Goal: Task Accomplishment & Management: Manage account settings

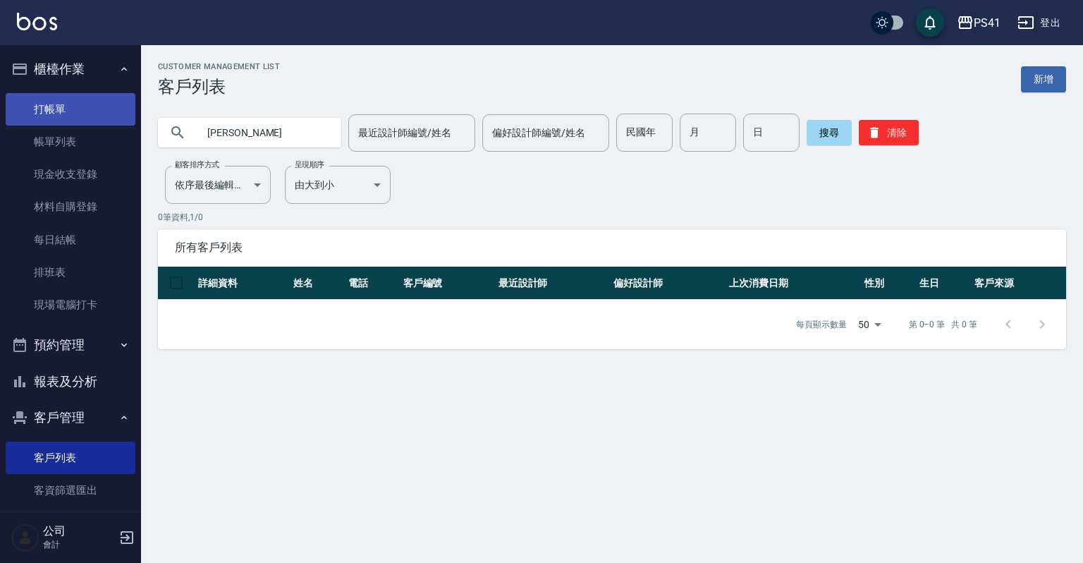
drag, startPoint x: 237, startPoint y: 133, endPoint x: 51, endPoint y: 124, distance: 186.3
click at [59, 133] on div "PS41 登出 櫃檯作業 打帳單 帳單列表 現金收支登錄 材料自購登錄 每日結帳 排班表 現場電腦打卡 預約管理 預約管理 單日預約紀錄 單週預約紀錄 報表及…" at bounding box center [541, 281] width 1083 height 563
type input "0926306602"
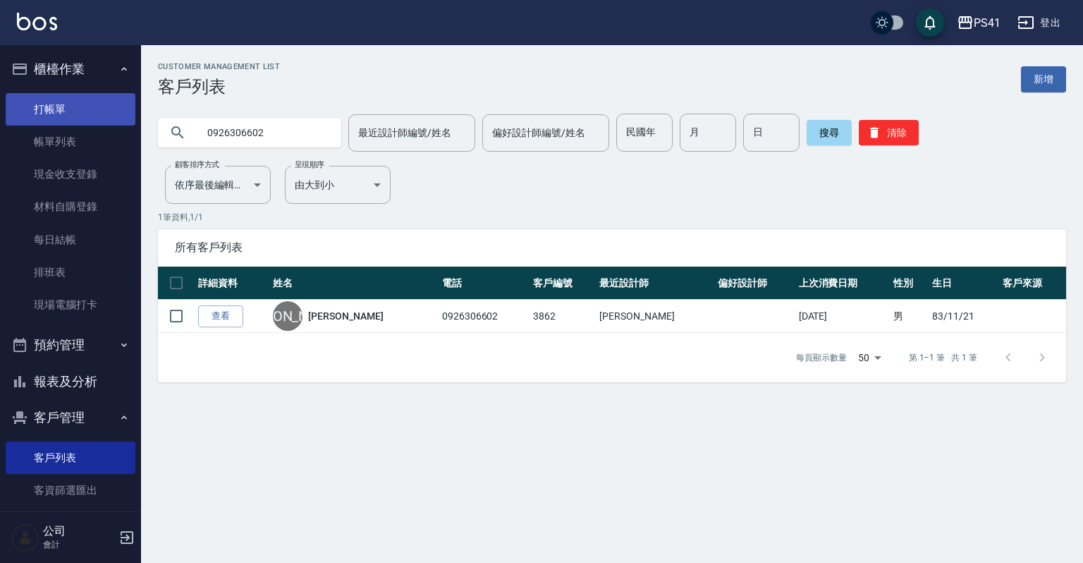
click at [56, 104] on link "打帳單" at bounding box center [71, 109] width 130 height 32
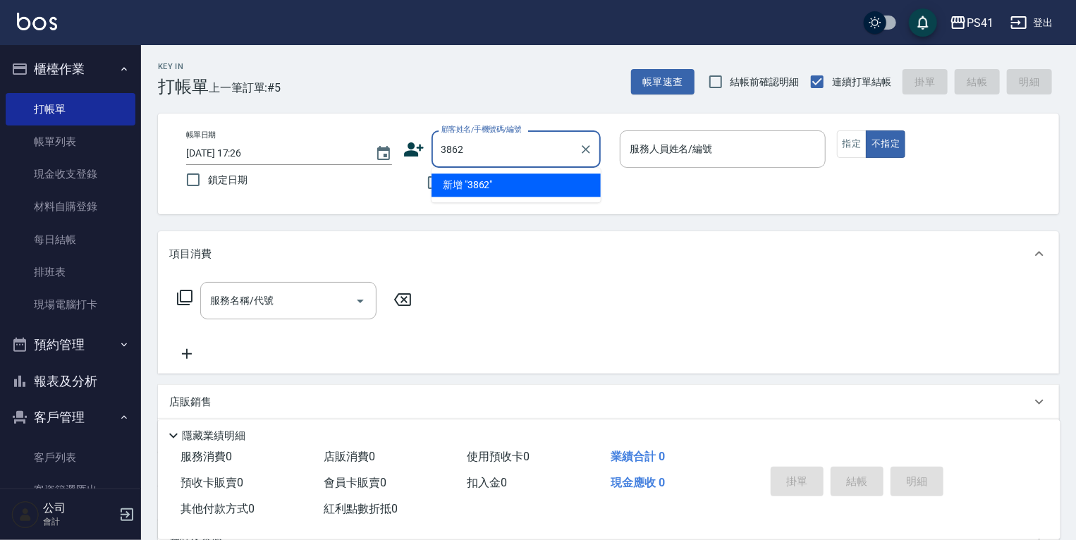
type input "3862"
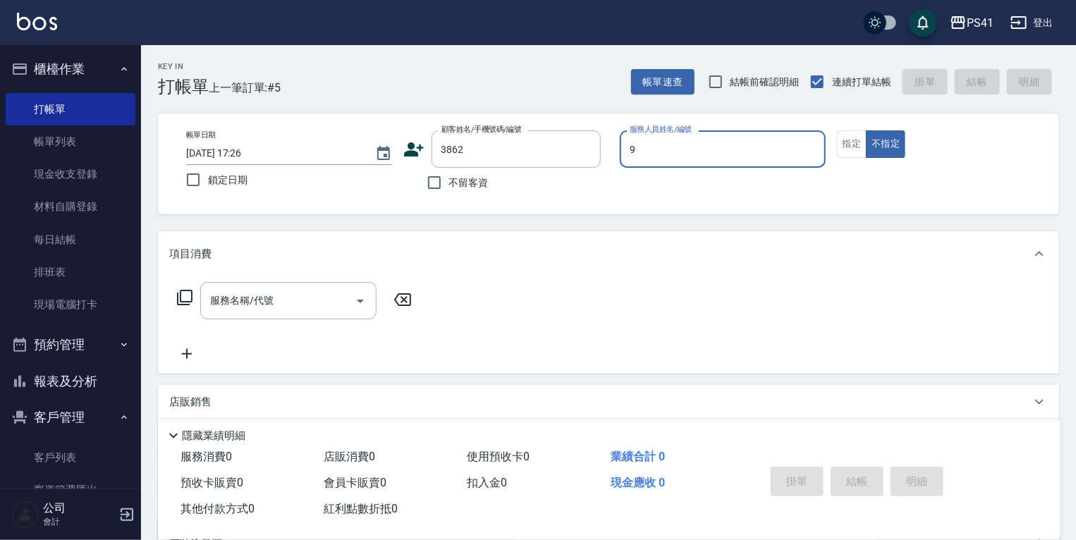
type input "白蕙瑄-9"
type button "false"
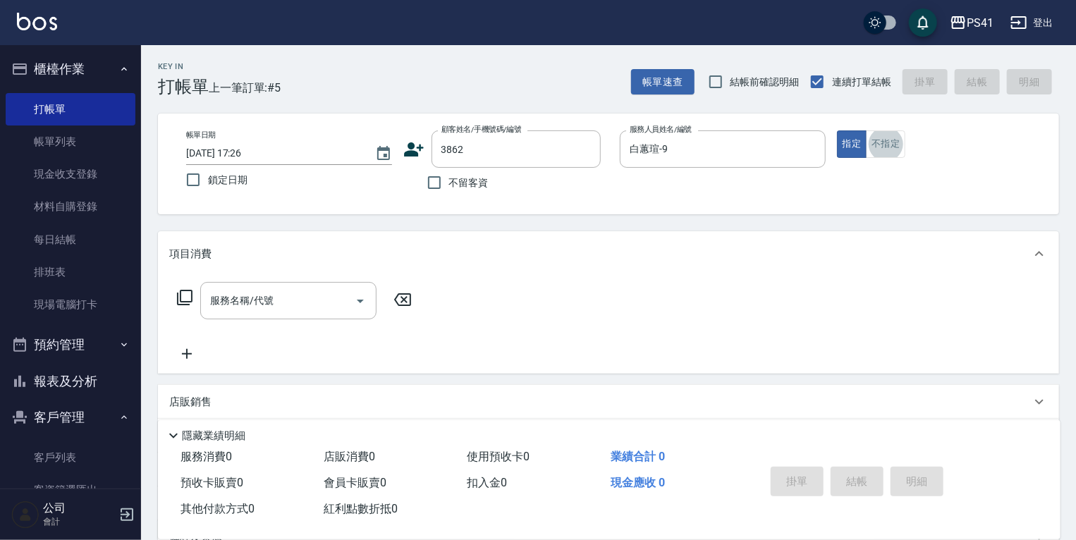
type input "[PERSON_NAME]/0926306602/3862"
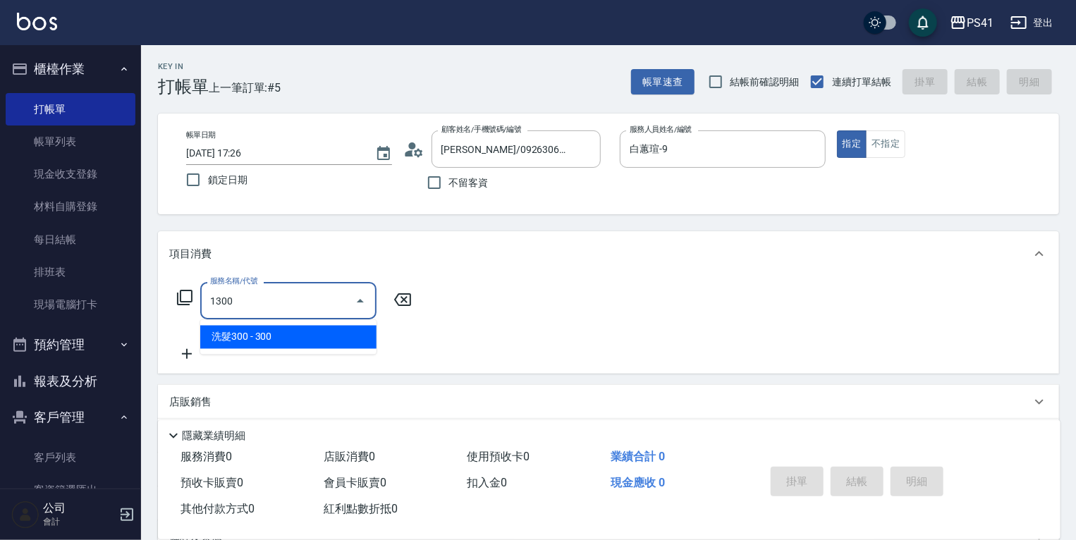
type input "洗髮300(1300)"
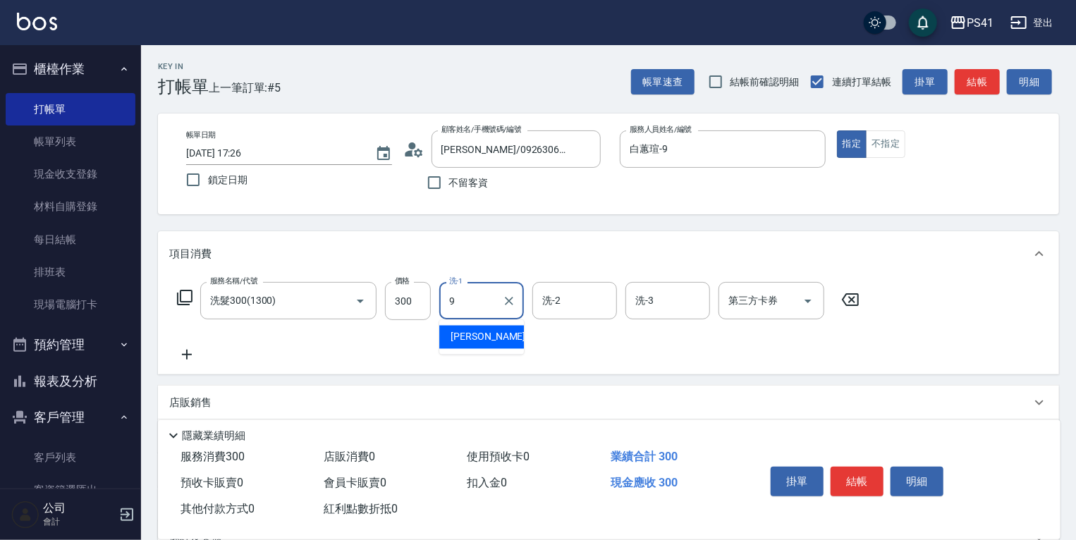
type input "白蕙瑄-9"
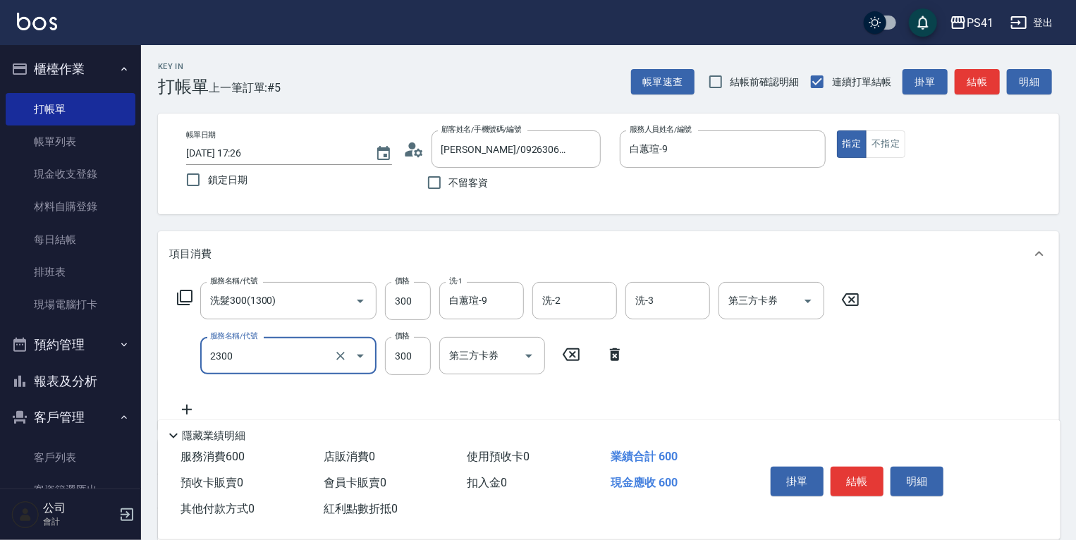
type input "剪髮(2300)"
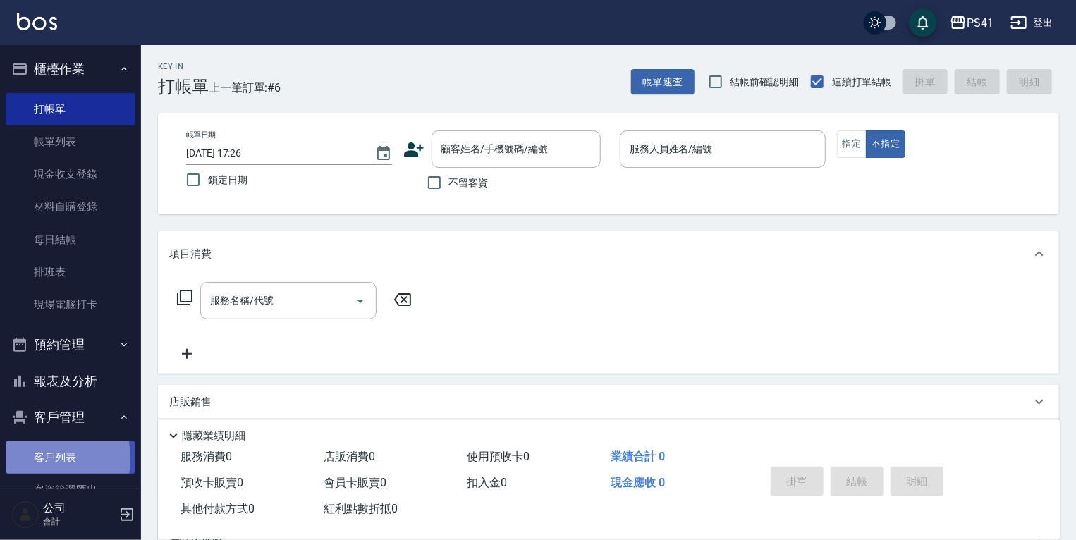
click at [32, 458] on link "客戶列表" at bounding box center [71, 457] width 130 height 32
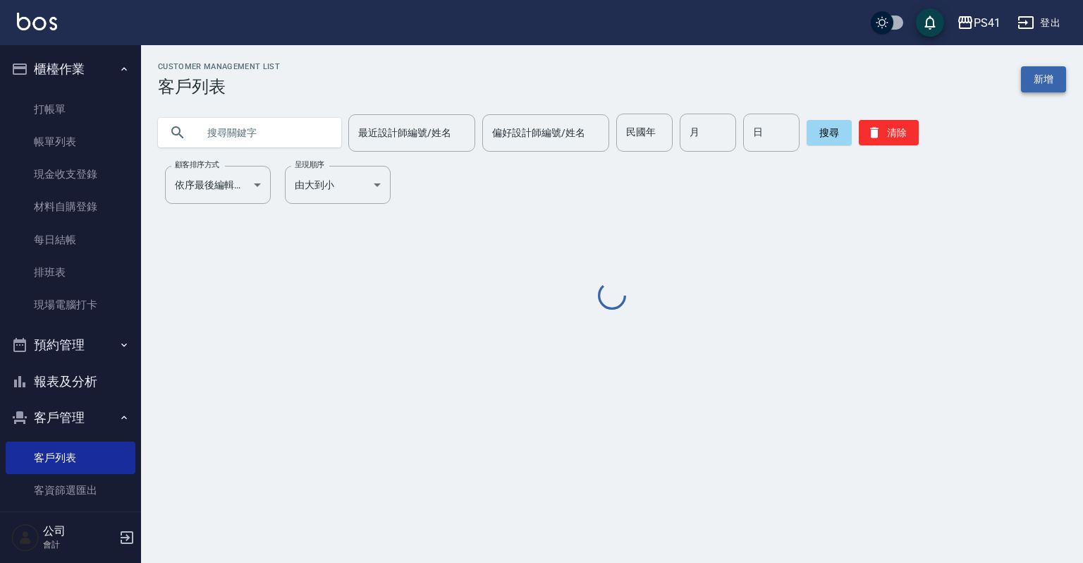
click at [1028, 81] on link "新增" at bounding box center [1043, 79] width 45 height 26
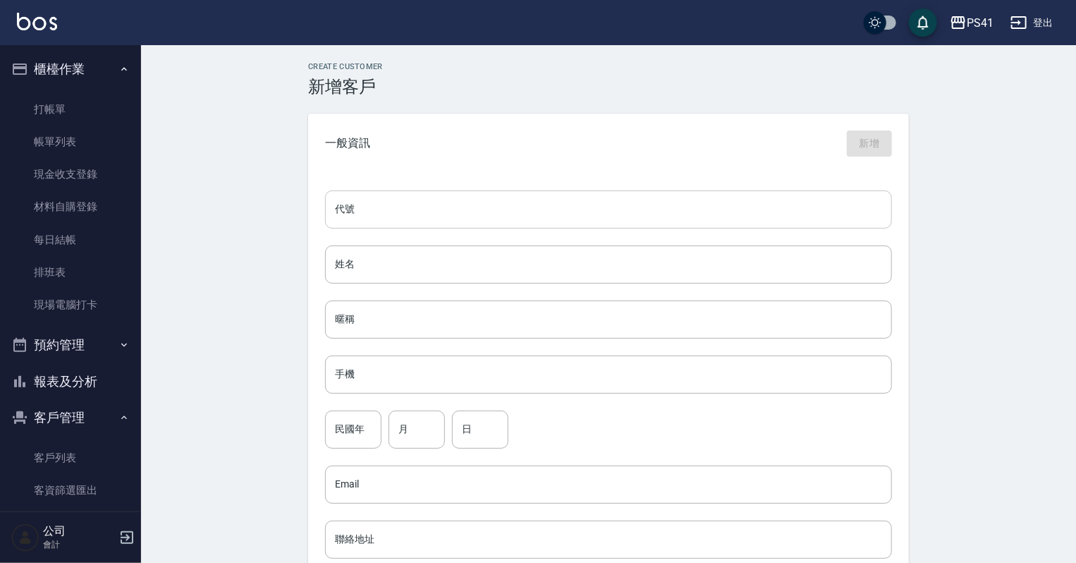
click at [386, 207] on input "代號" at bounding box center [608, 209] width 567 height 38
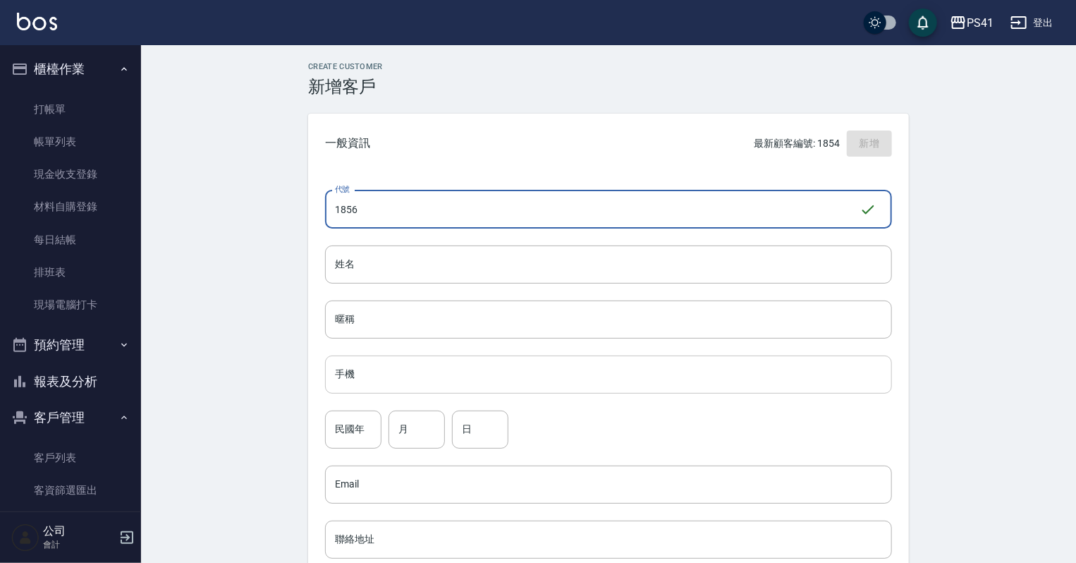
type input "1856"
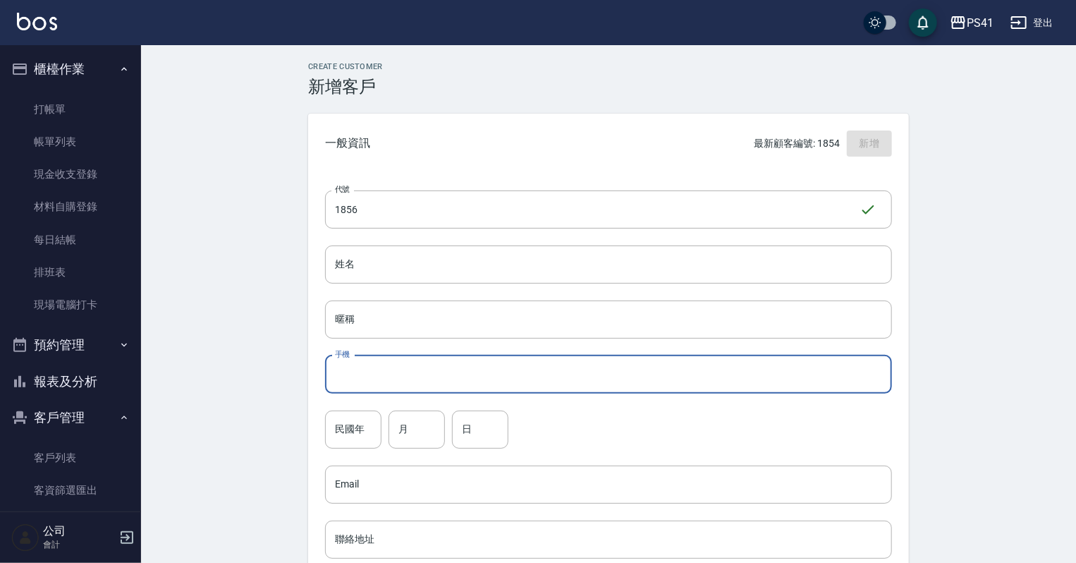
click at [380, 370] on input "手機" at bounding box center [608, 374] width 567 height 38
type input "0915724702"
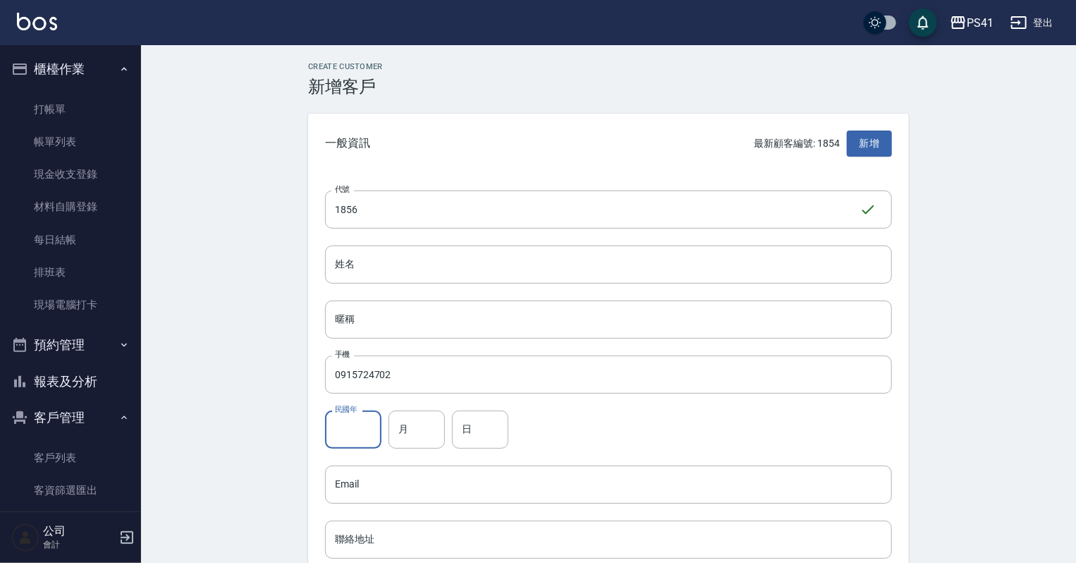
click at [365, 423] on input "民國年" at bounding box center [353, 429] width 56 height 38
type input "58"
click at [429, 423] on input "月" at bounding box center [416, 429] width 56 height 38
type input "11"
click at [477, 422] on input "日" at bounding box center [480, 429] width 56 height 38
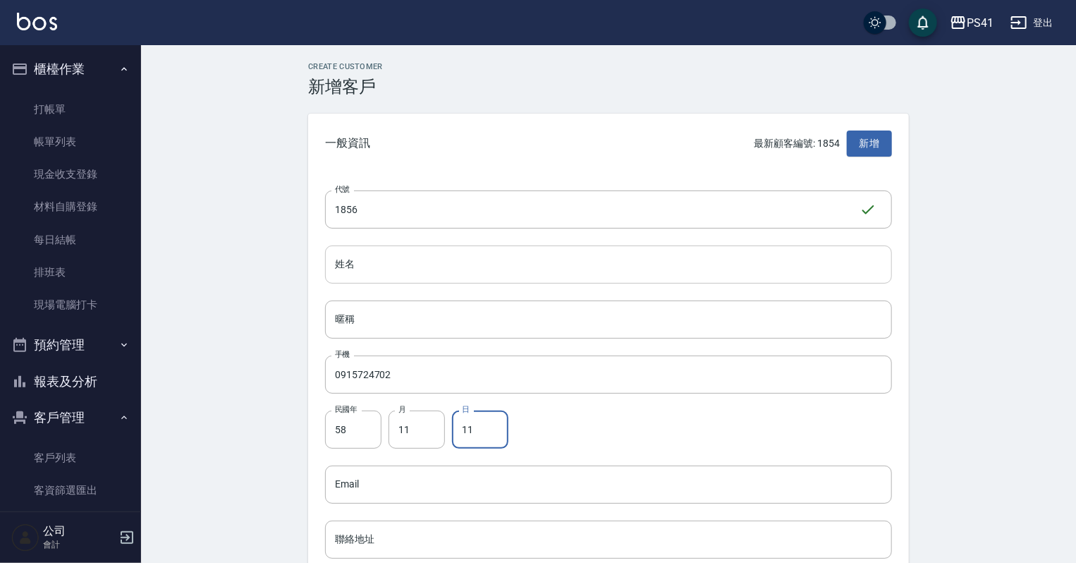
type input "11"
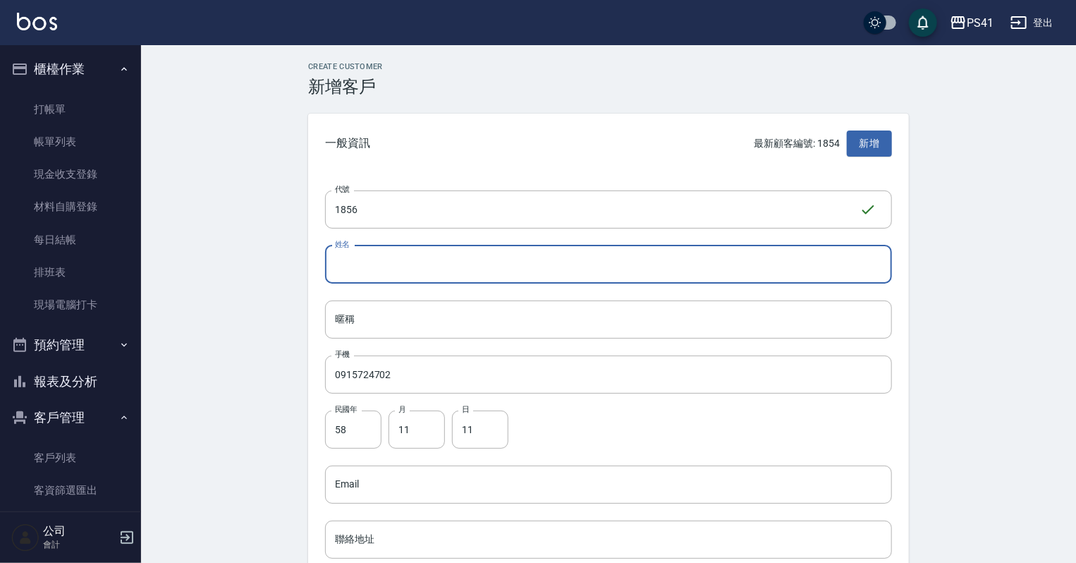
click at [455, 258] on input "姓名" at bounding box center [608, 264] width 567 height 38
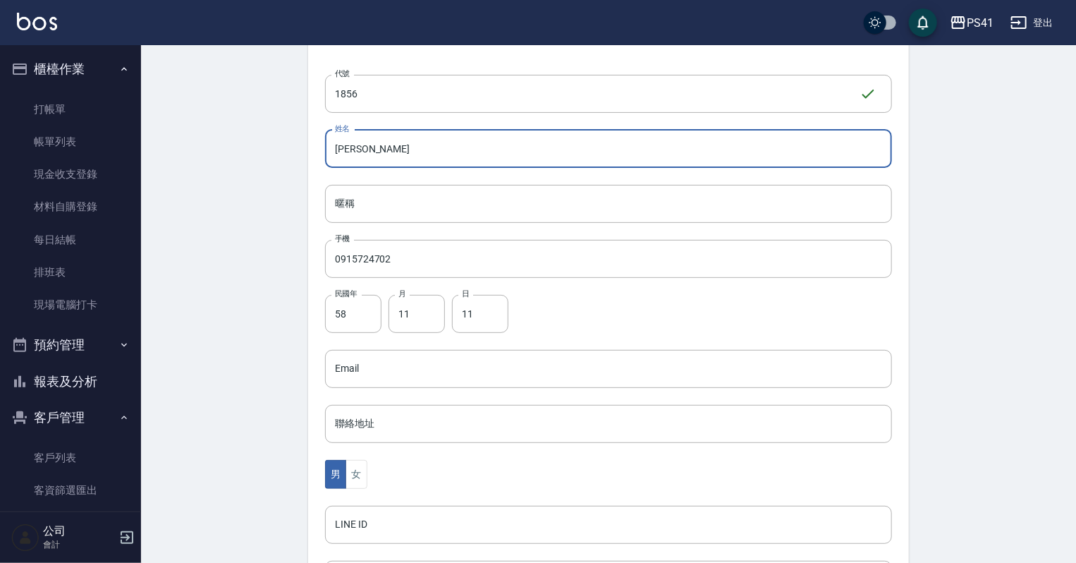
scroll to position [282, 0]
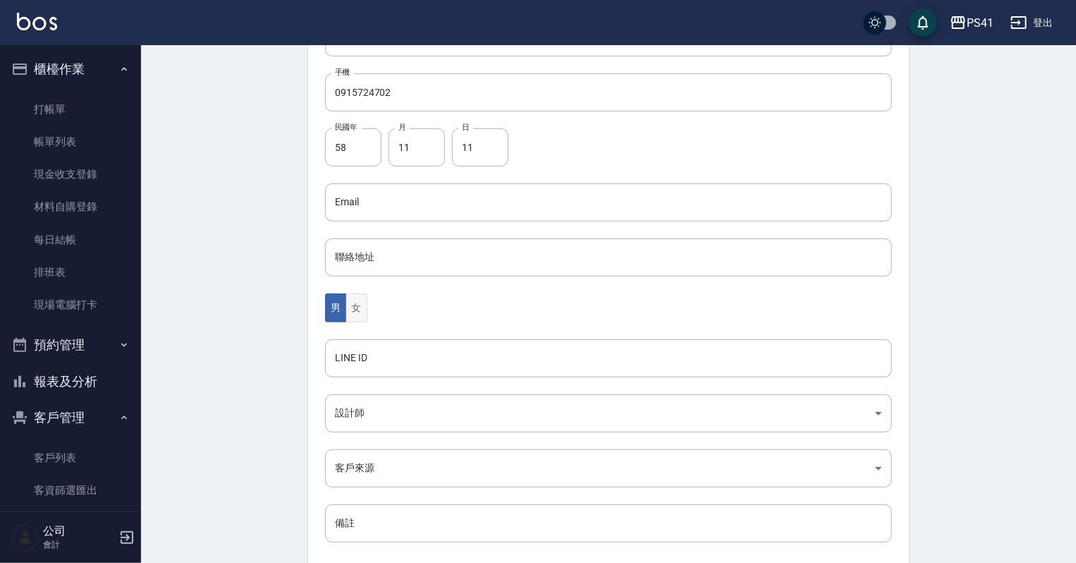
type input "[PERSON_NAME]"
click at [361, 309] on button "女" at bounding box center [355, 307] width 21 height 29
click at [367, 402] on body "PS41 登出 櫃檯作業 打帳單 帳單列表 現金收支登錄 材料自購登錄 每日結帳 排班表 現場電腦打卡 預約管理 預約管理 單日預約紀錄 單週預約紀錄 報表及…" at bounding box center [538, 177] width 1076 height 918
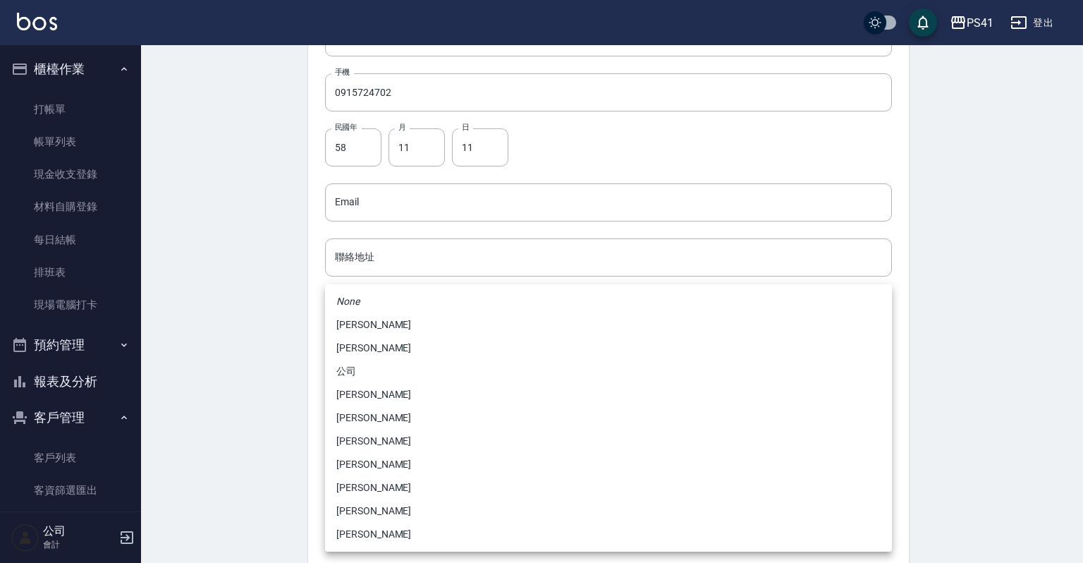
click at [377, 399] on li "[PERSON_NAME]" at bounding box center [608, 394] width 567 height 23
type input "ddc07e2a-9c46-438a-ae12-131b47584ec9"
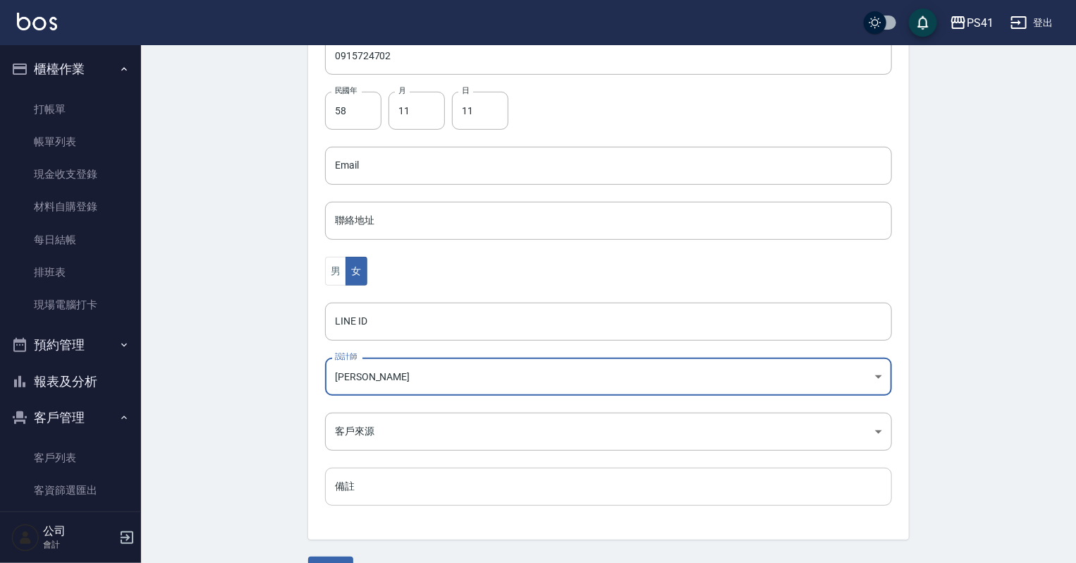
scroll to position [355, 0]
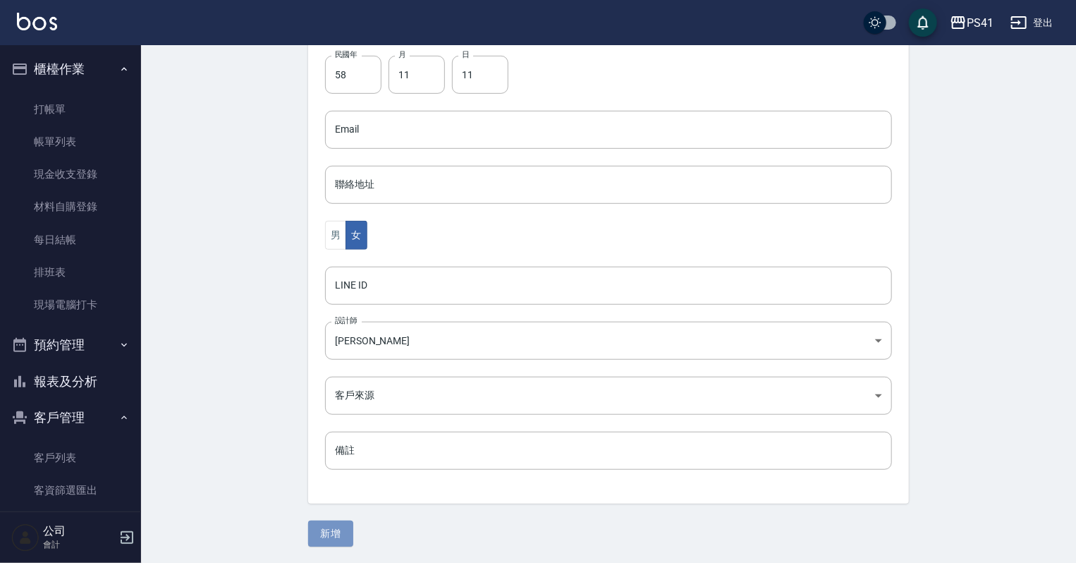
click at [335, 530] on button "新增" at bounding box center [330, 533] width 45 height 26
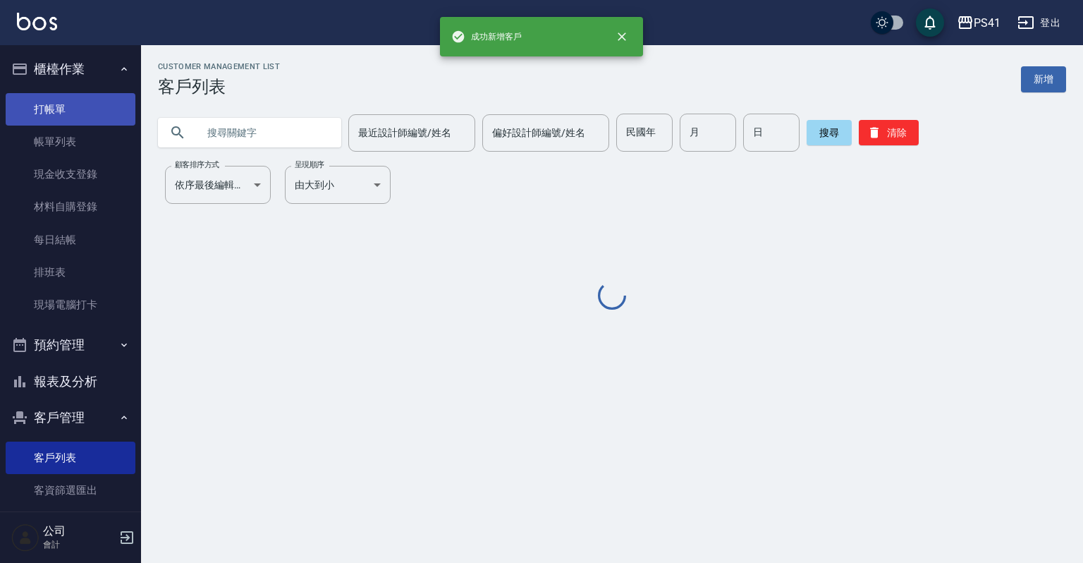
click at [92, 93] on link "打帳單" at bounding box center [71, 109] width 130 height 32
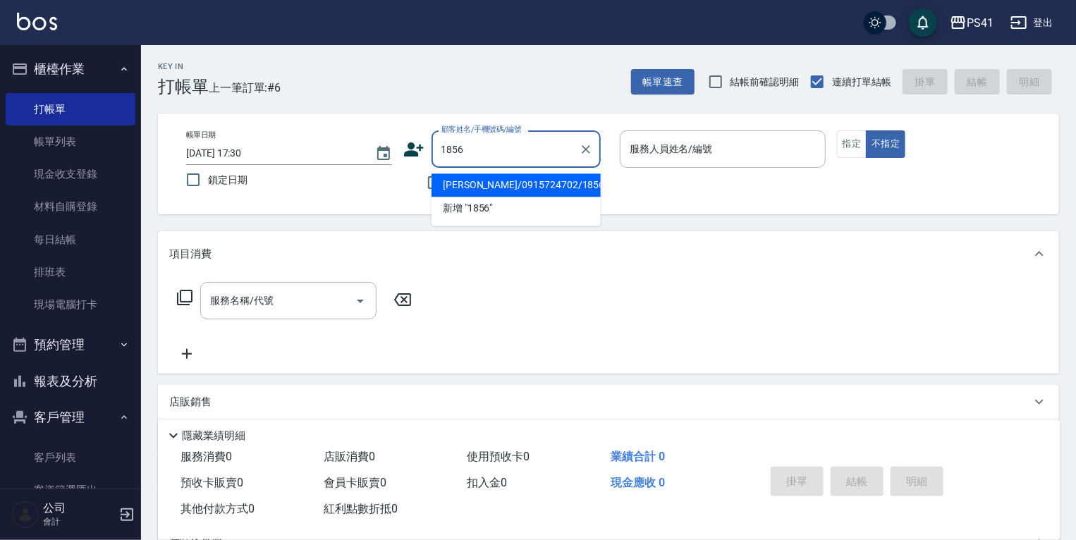
type input "[PERSON_NAME]/0915724702/1856"
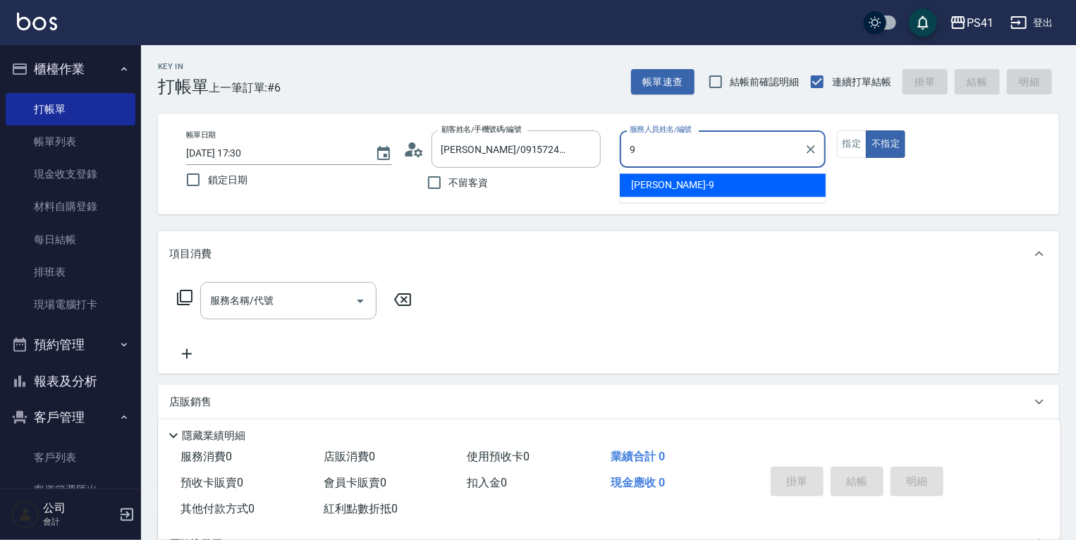
type input "白蕙瑄-9"
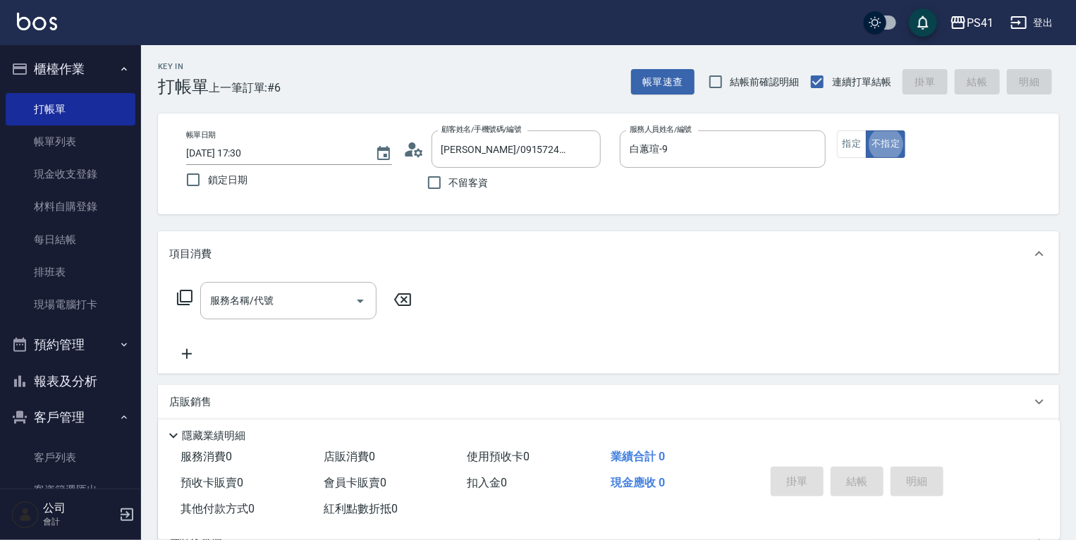
type button "false"
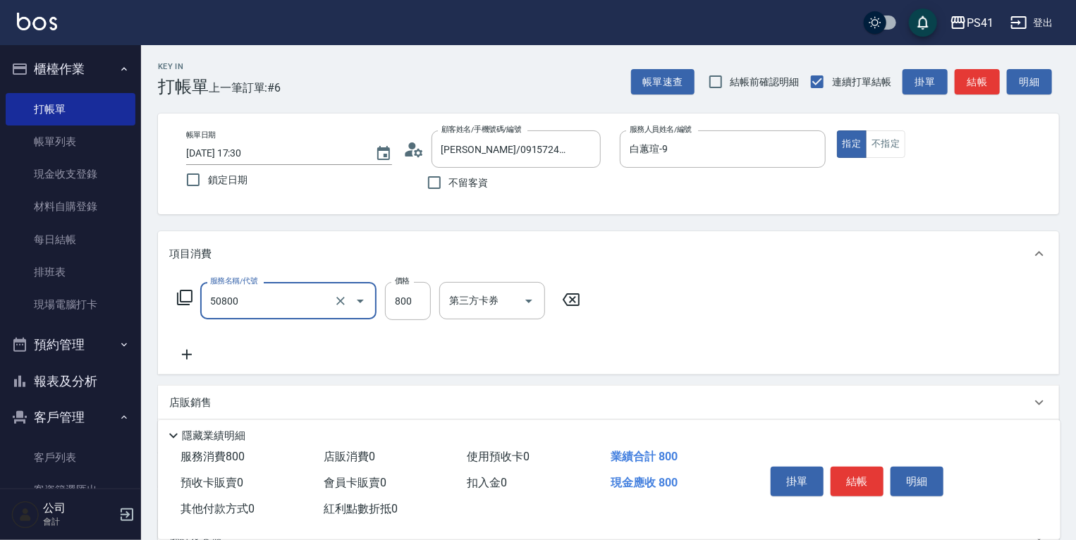
type input "原價401~800護髮(50800)"
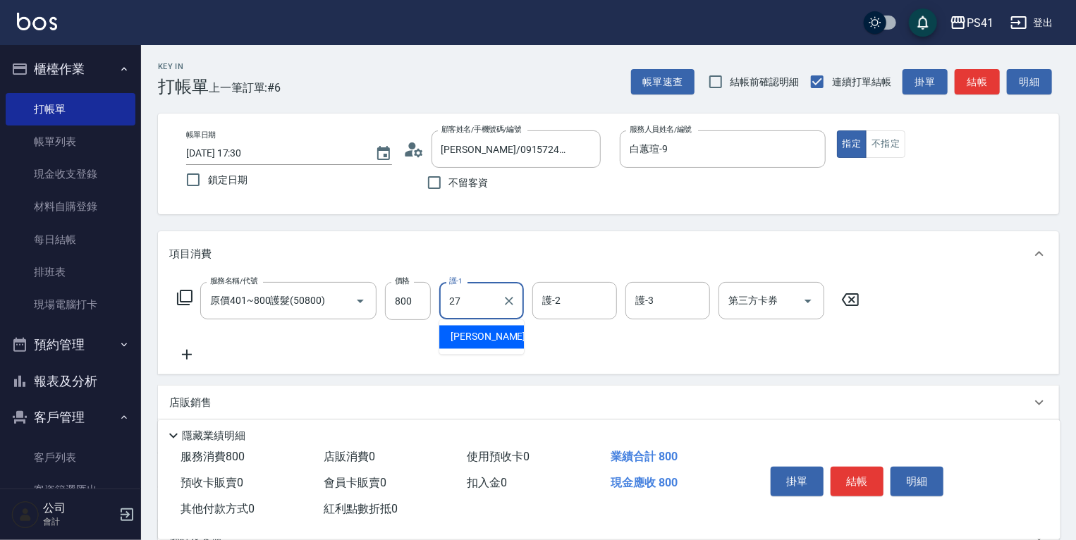
type input "佳佳-27"
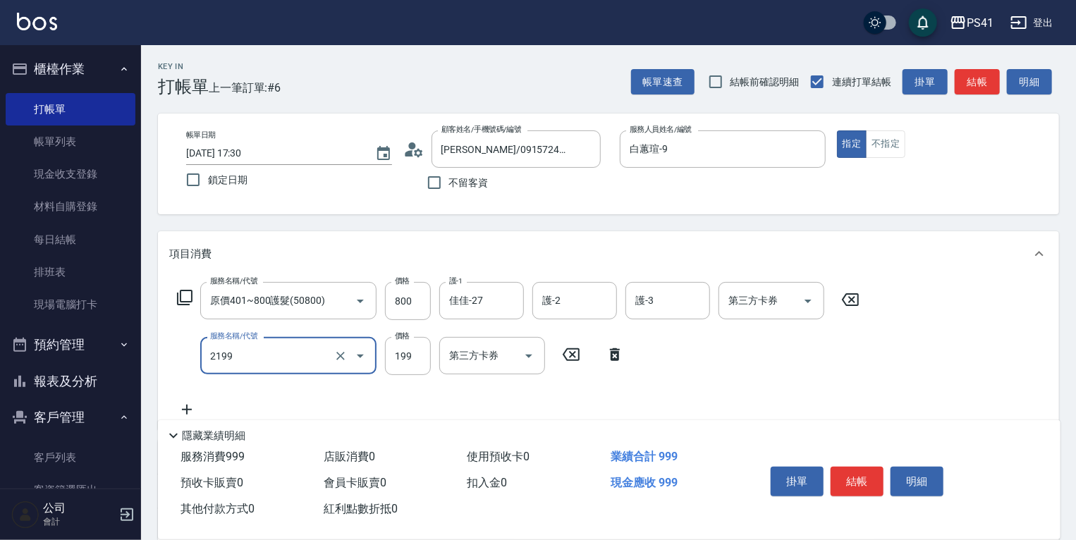
type input "不指定剪髮活動(2199)"
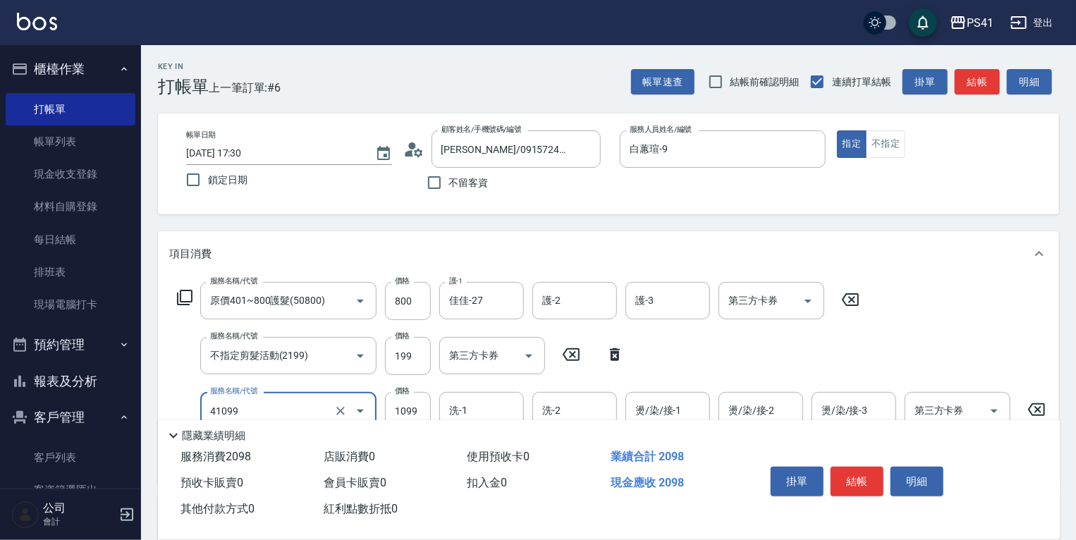
type input "公司活動/早鳥(41099)"
type input "1599"
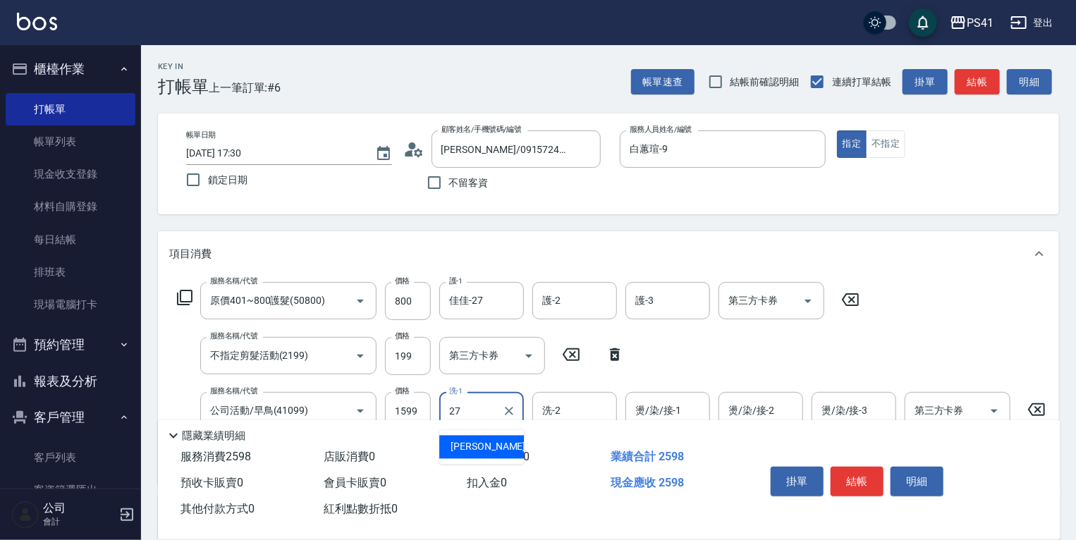
type input "佳佳-27"
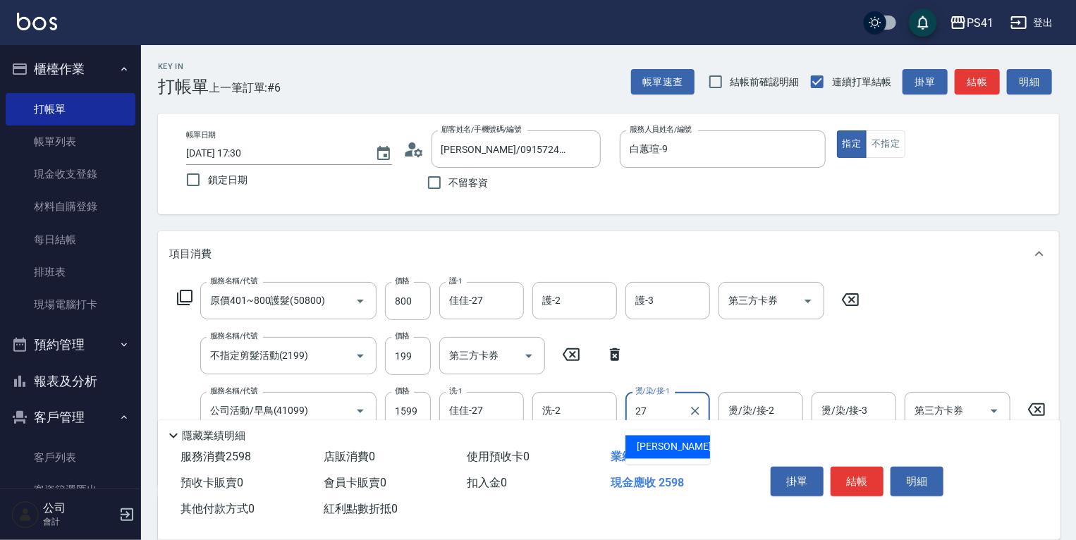
type input "佳佳-27"
click at [902, 146] on button "不指定" at bounding box center [885, 143] width 39 height 27
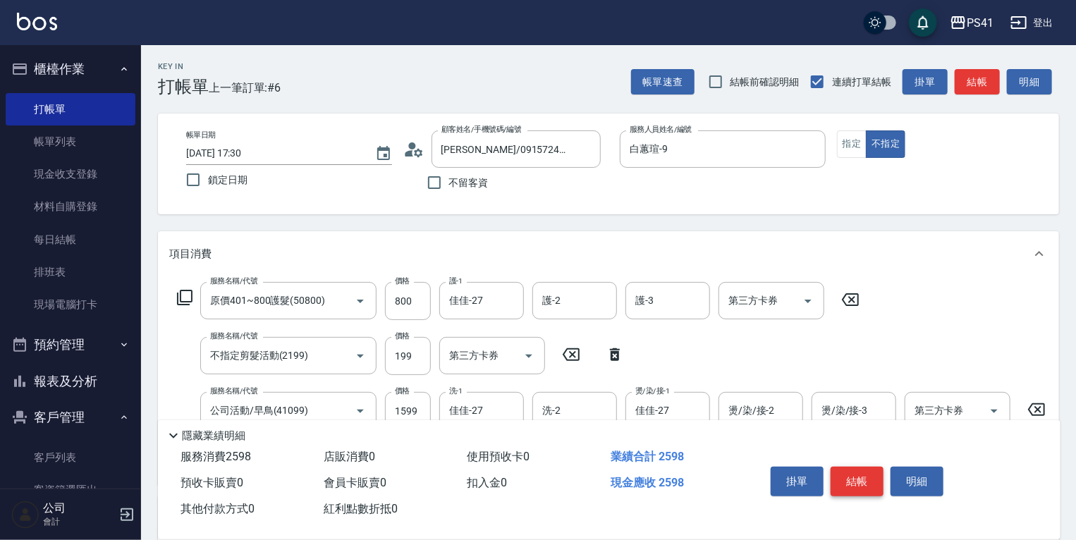
click at [840, 467] on button "結帳" at bounding box center [857, 482] width 53 height 30
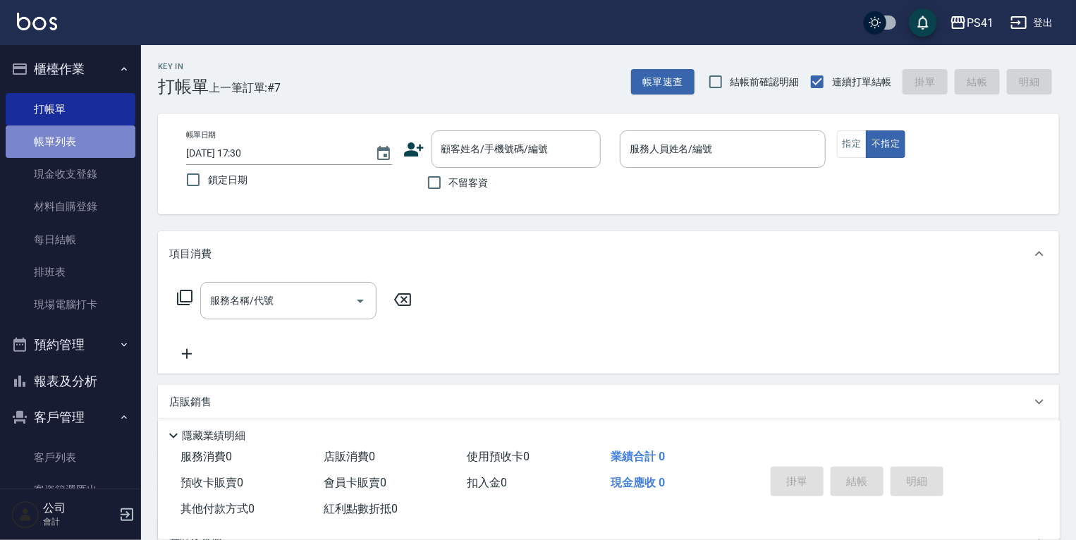
click at [92, 147] on link "帳單列表" at bounding box center [71, 142] width 130 height 32
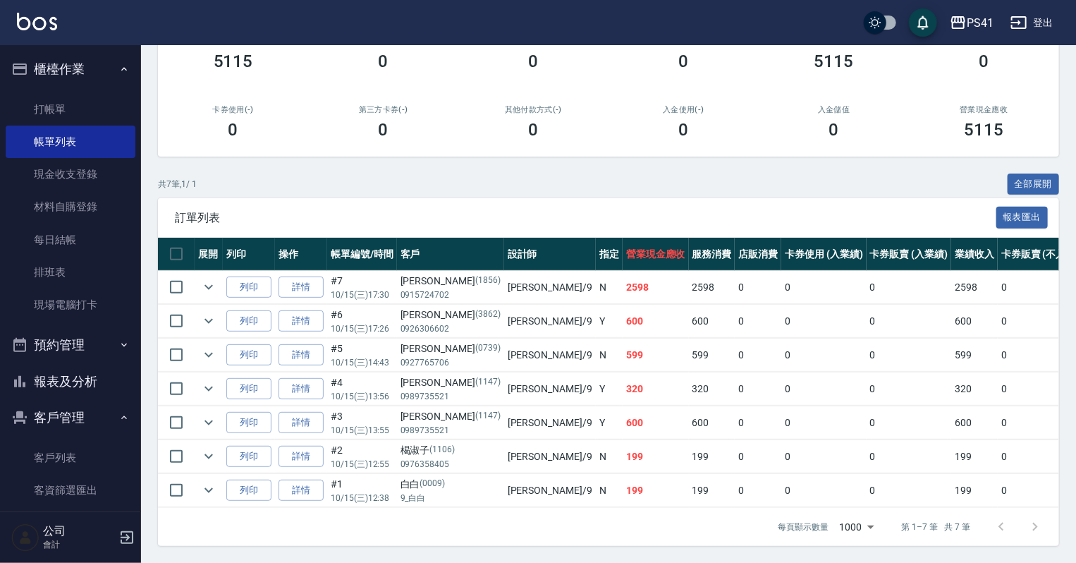
scroll to position [204, 0]
click at [61, 444] on link "客戶列表" at bounding box center [71, 457] width 130 height 32
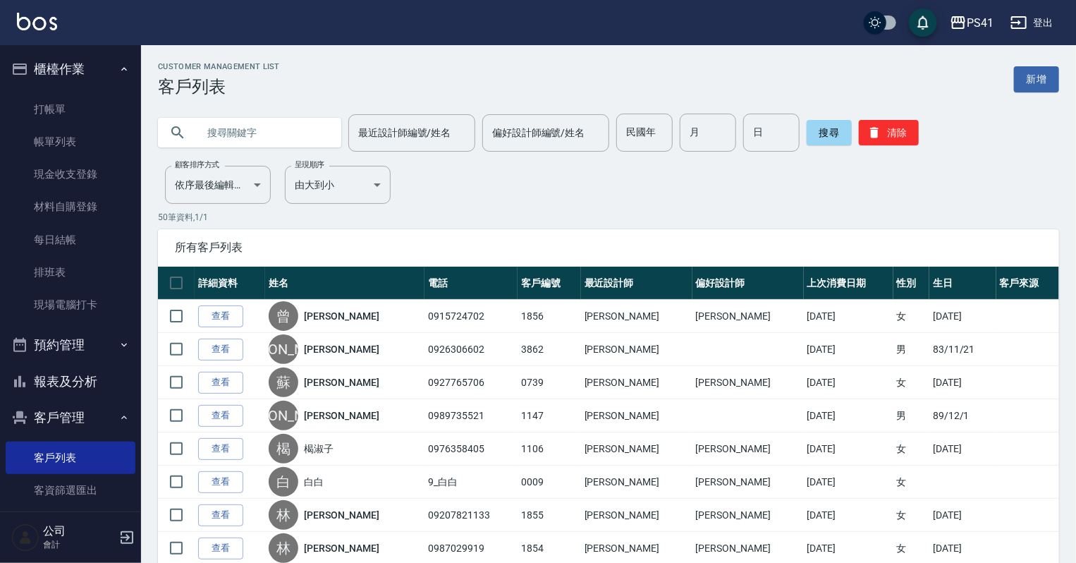
click at [241, 130] on input "text" at bounding box center [263, 133] width 133 height 38
type input "1106"
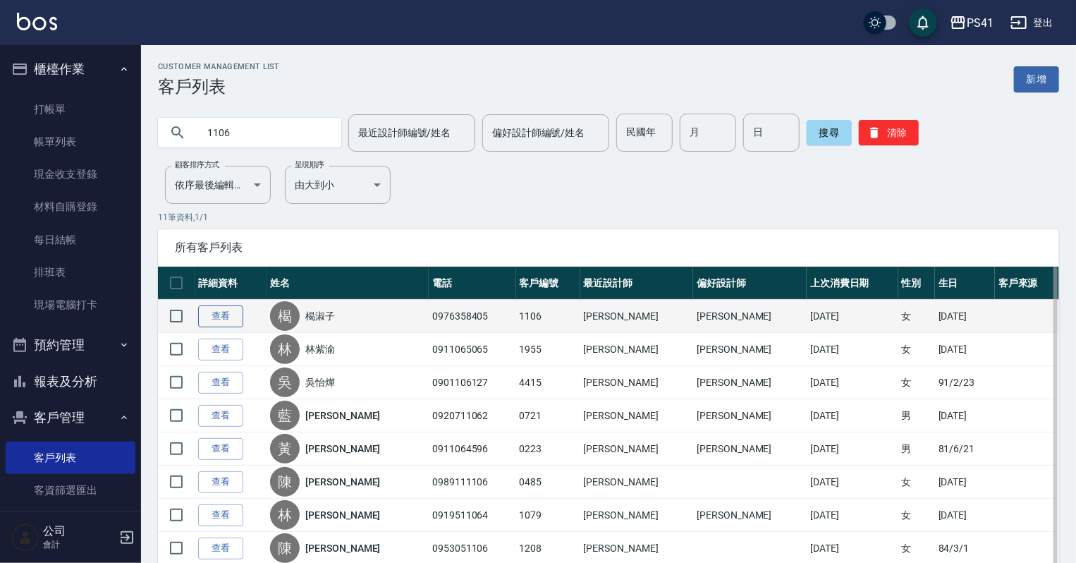
click at [240, 313] on link "查看" at bounding box center [220, 316] width 45 height 22
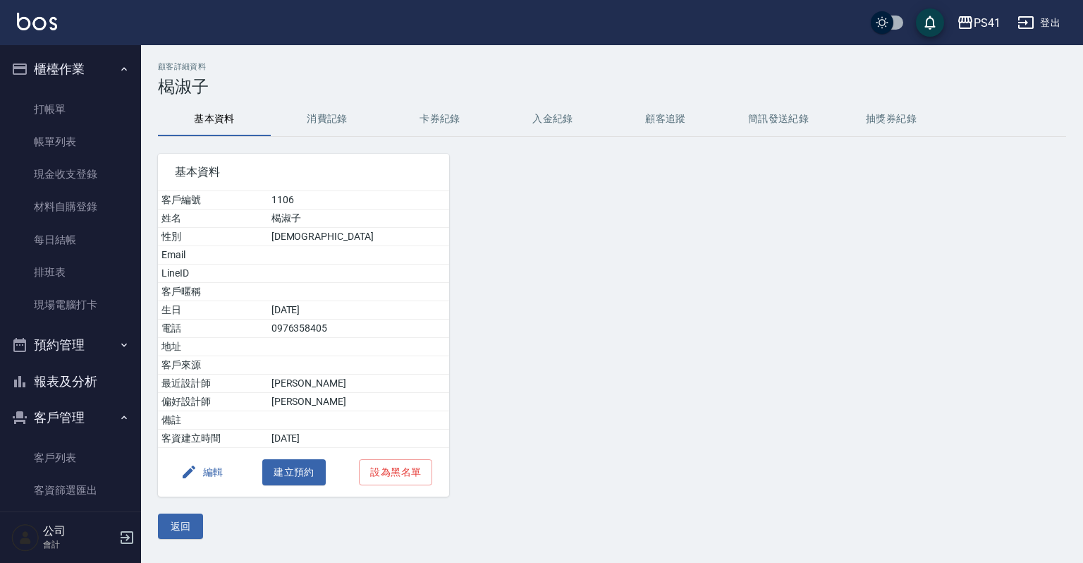
click at [186, 474] on icon "button" at bounding box center [189, 471] width 13 height 13
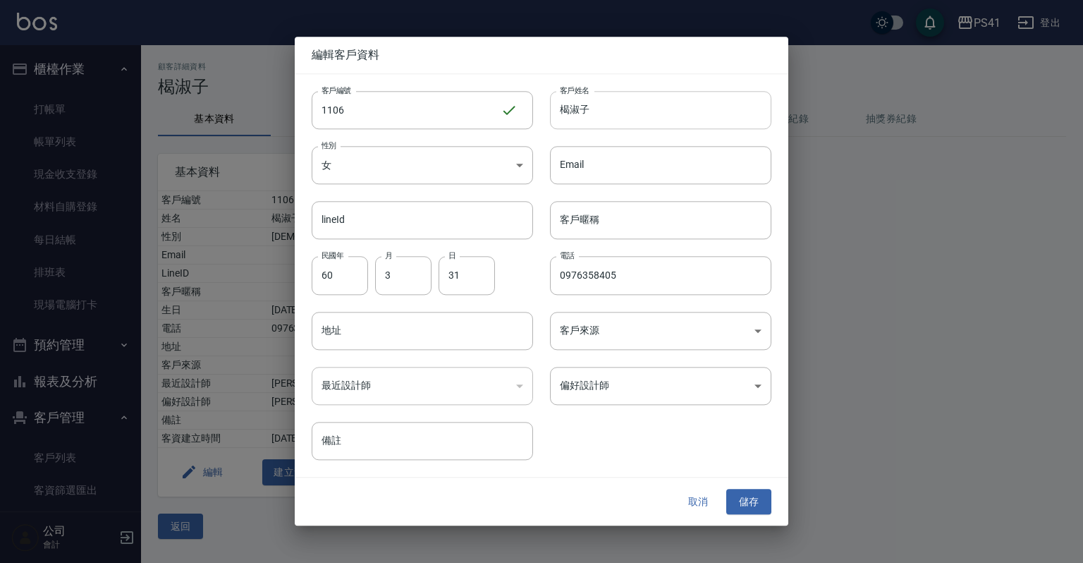
click at [564, 104] on input "楬淑子" at bounding box center [660, 110] width 221 height 38
type input "[PERSON_NAME]"
click at [741, 490] on button "儲存" at bounding box center [748, 502] width 45 height 26
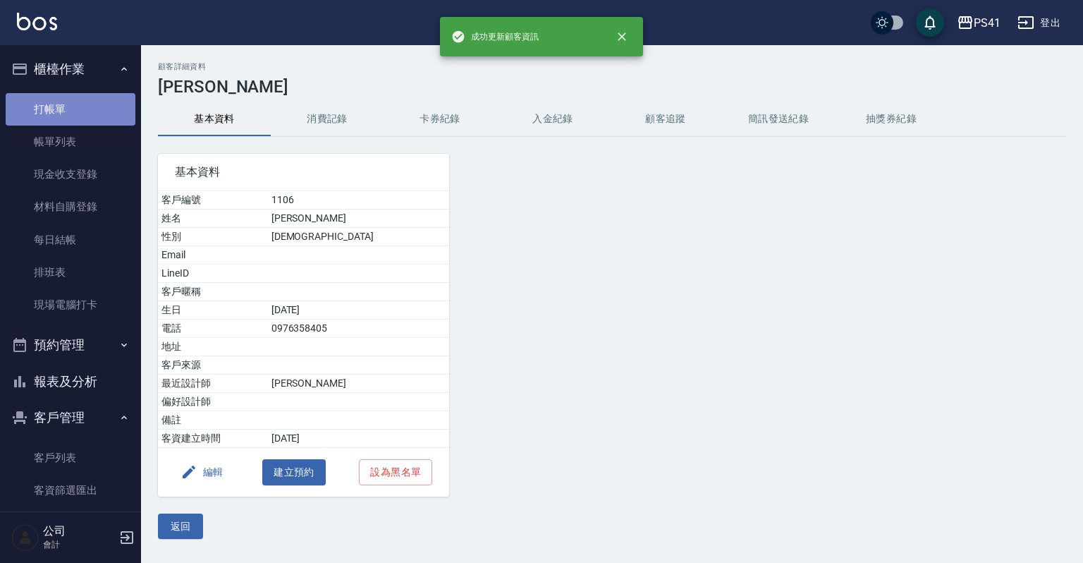
click at [84, 109] on link "打帳單" at bounding box center [71, 109] width 130 height 32
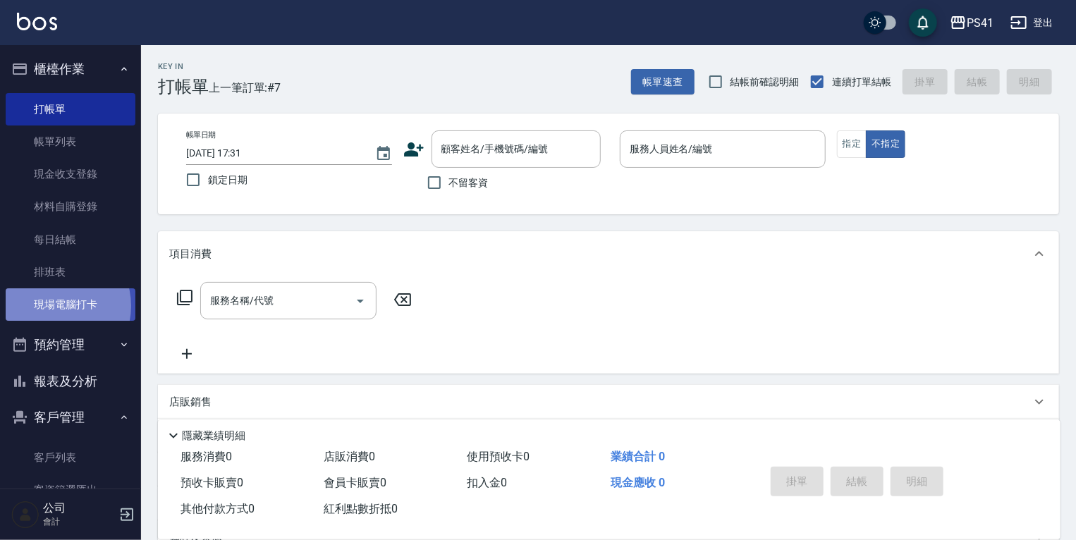
click at [53, 306] on link "現場電腦打卡" at bounding box center [71, 304] width 130 height 32
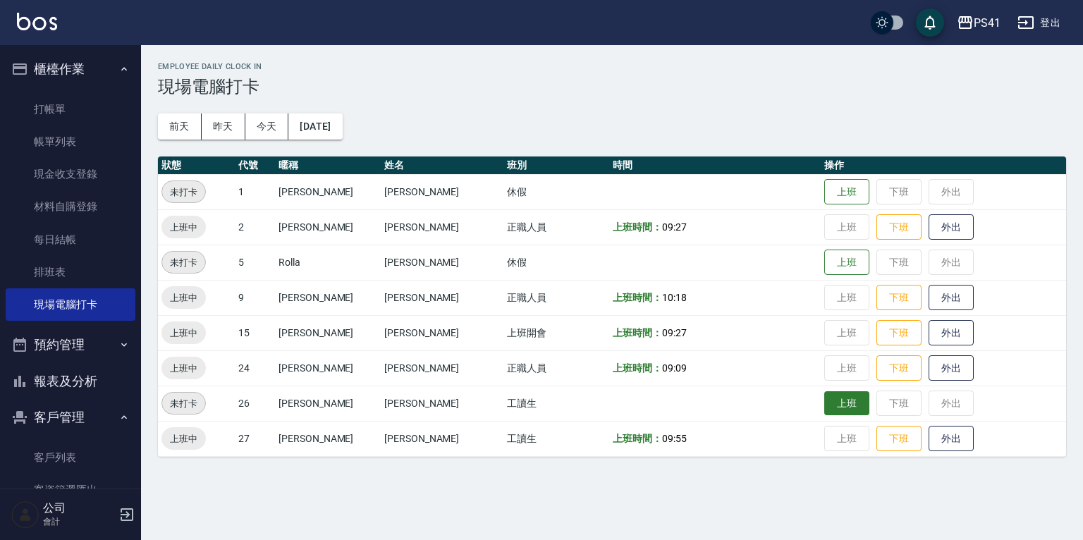
click at [824, 396] on button "上班" at bounding box center [846, 403] width 45 height 25
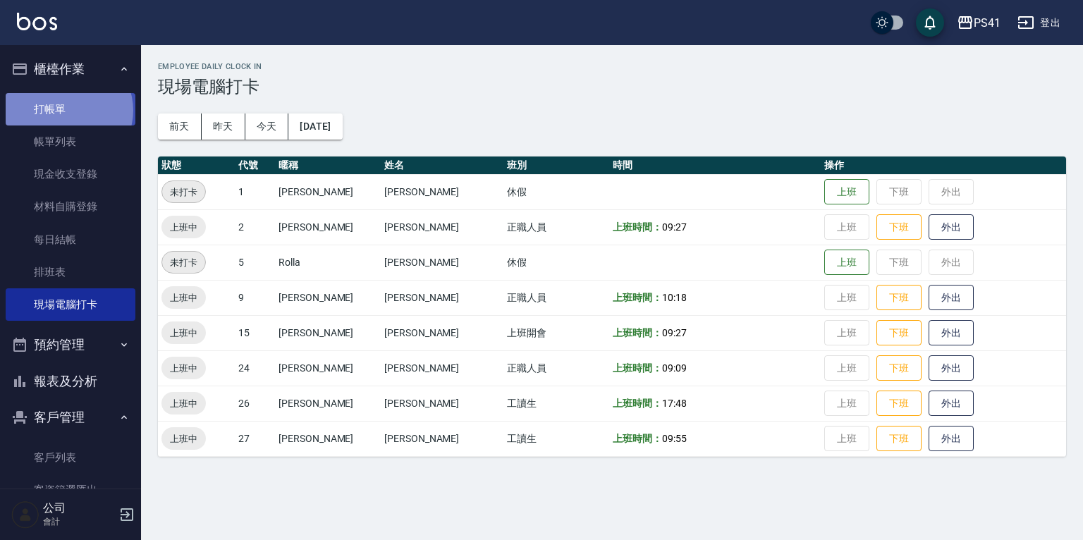
click at [70, 110] on link "打帳單" at bounding box center [71, 109] width 130 height 32
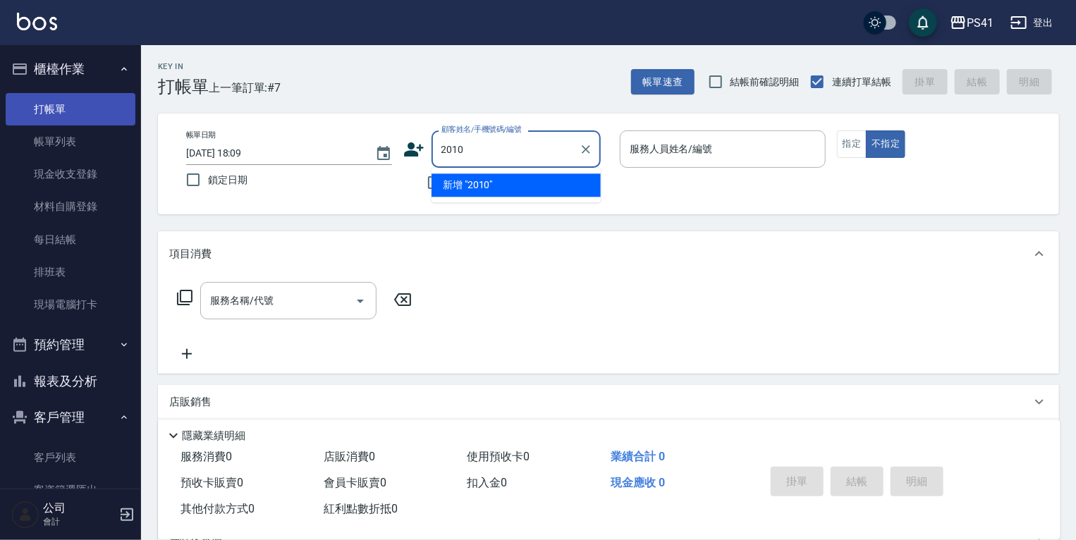
type input "2010"
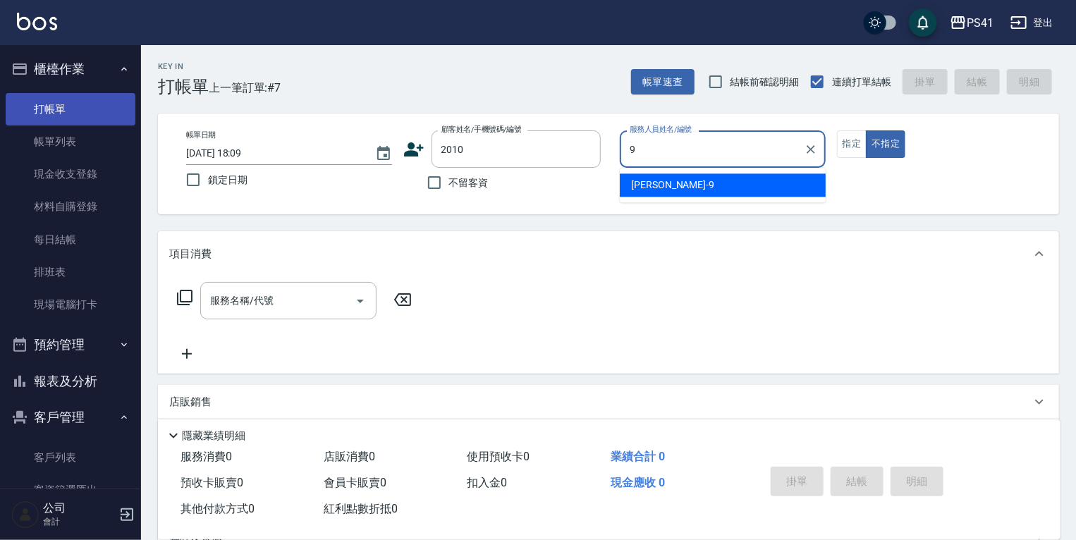
type input "白蕙瑄-9"
type button "false"
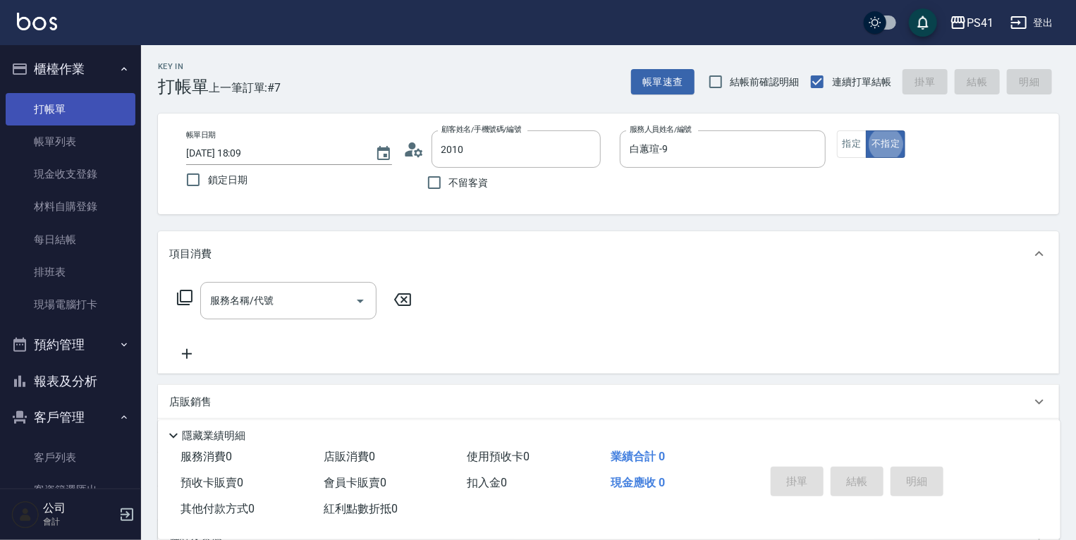
type input "[PERSON_NAME]/0922254083/2010"
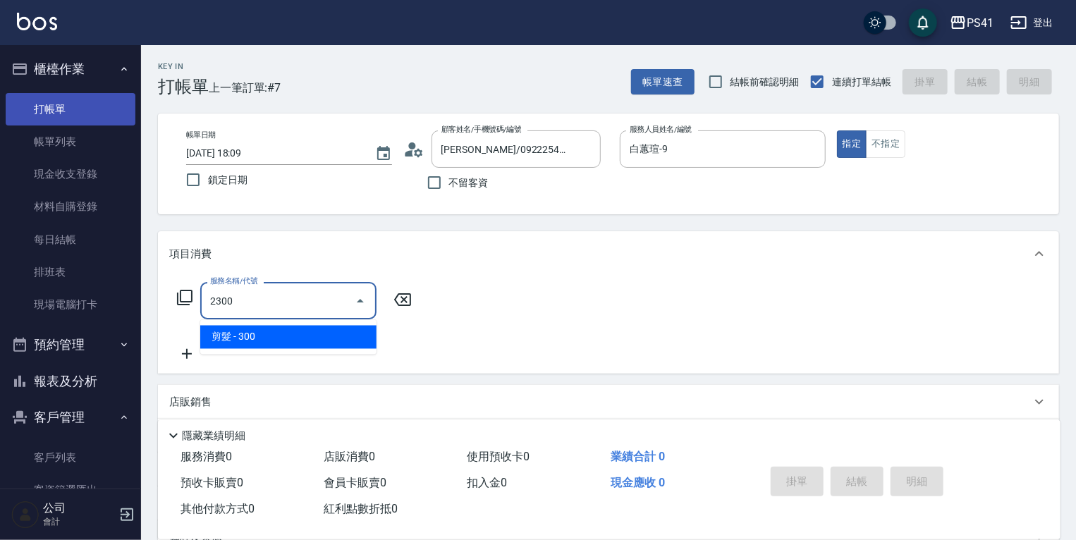
type input "剪髮(2300)"
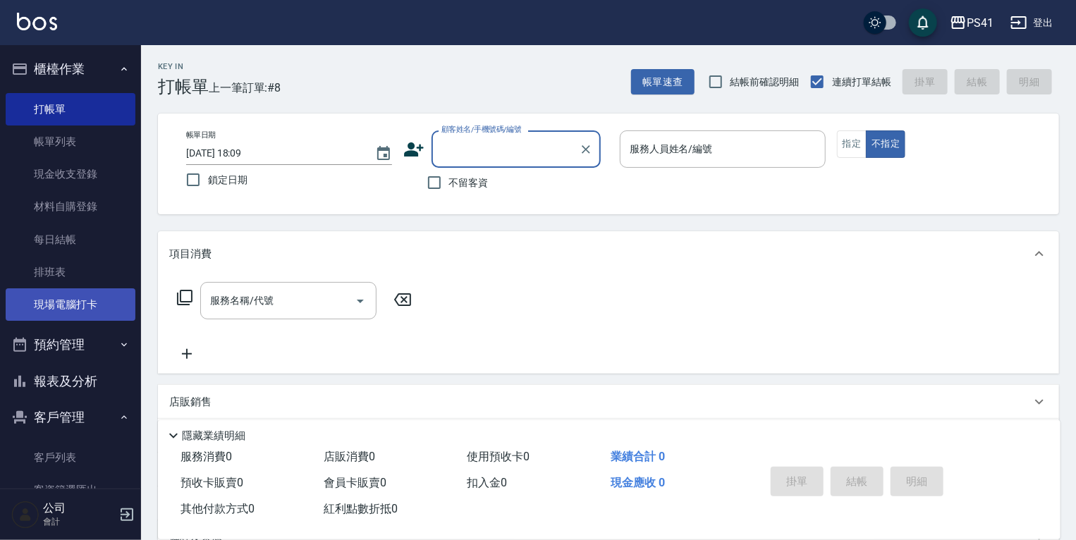
click at [61, 307] on link "現場電腦打卡" at bounding box center [71, 304] width 130 height 32
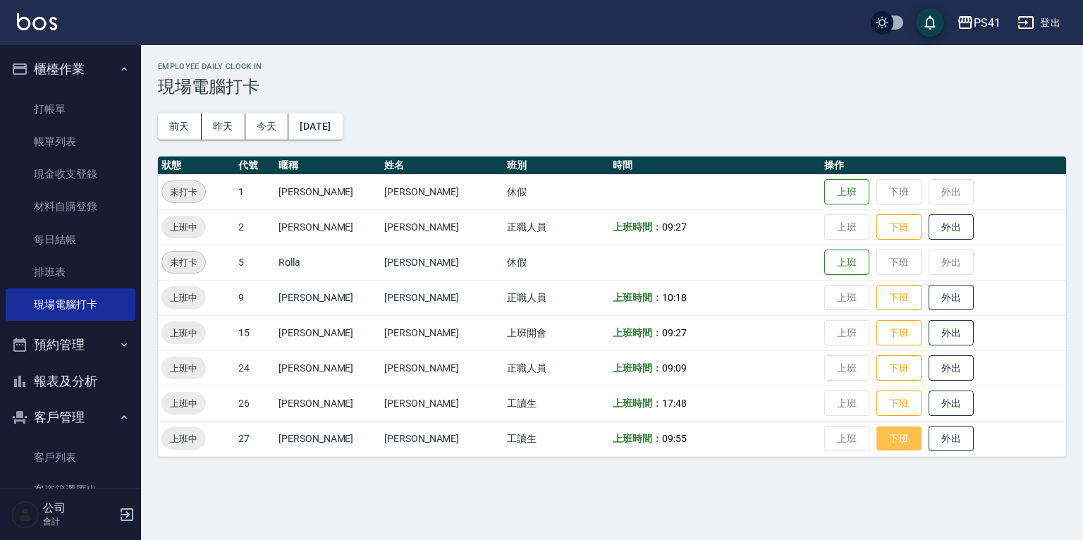
click at [876, 448] on button "下班" at bounding box center [898, 439] width 45 height 25
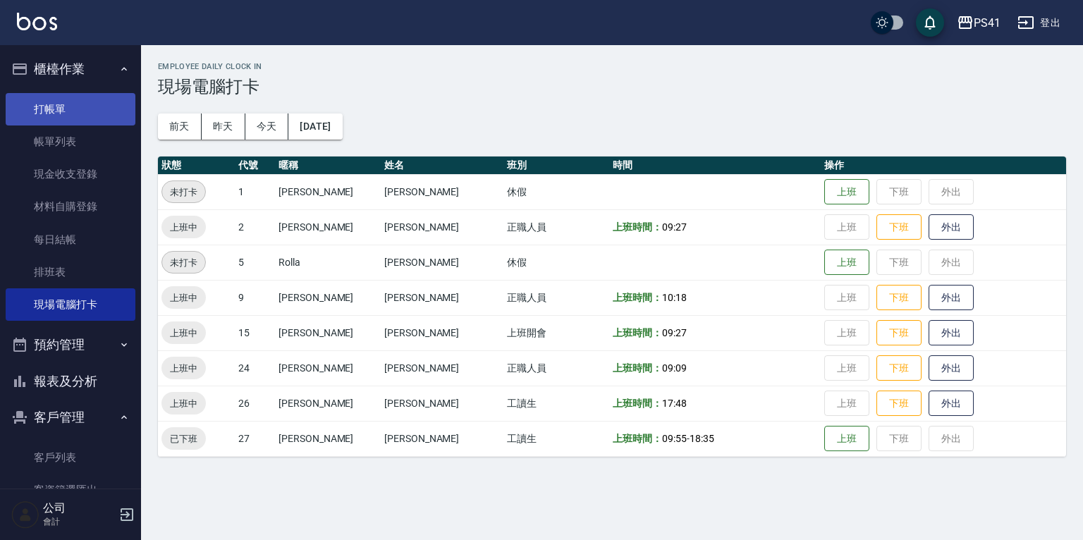
click at [39, 107] on link "打帳單" at bounding box center [71, 109] width 130 height 32
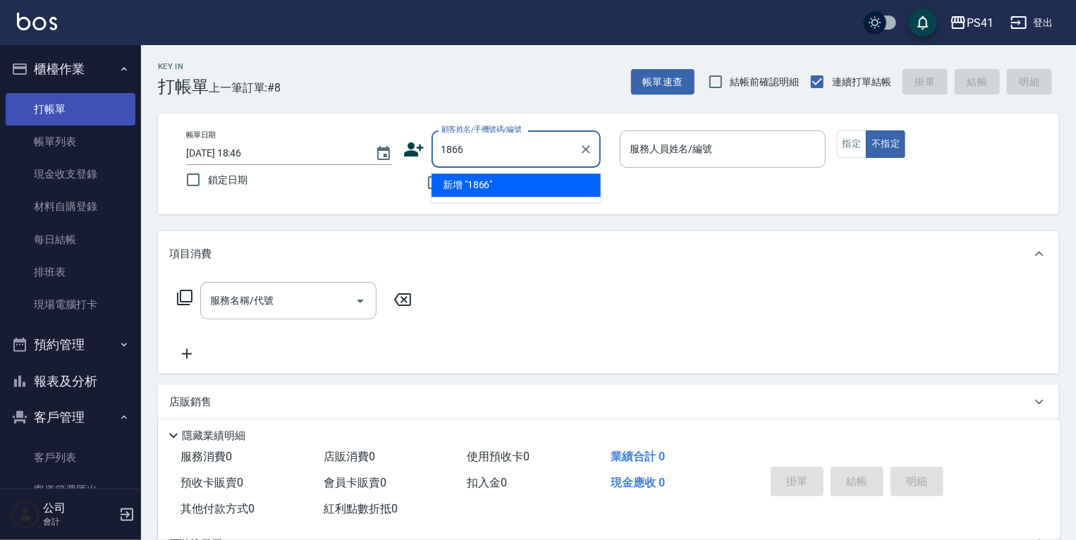
type input "1866"
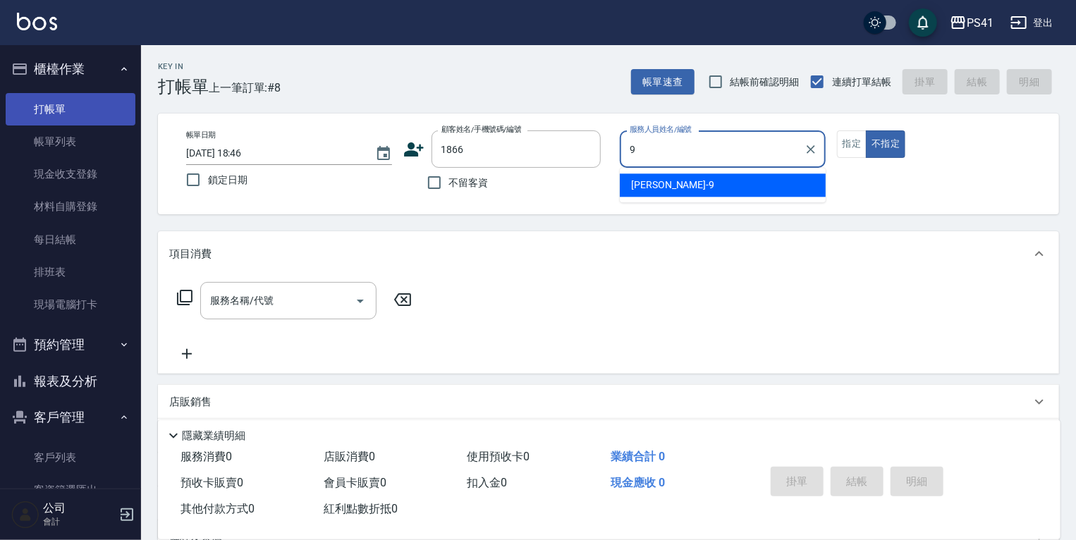
type input "白蕙瑄-9"
type button "false"
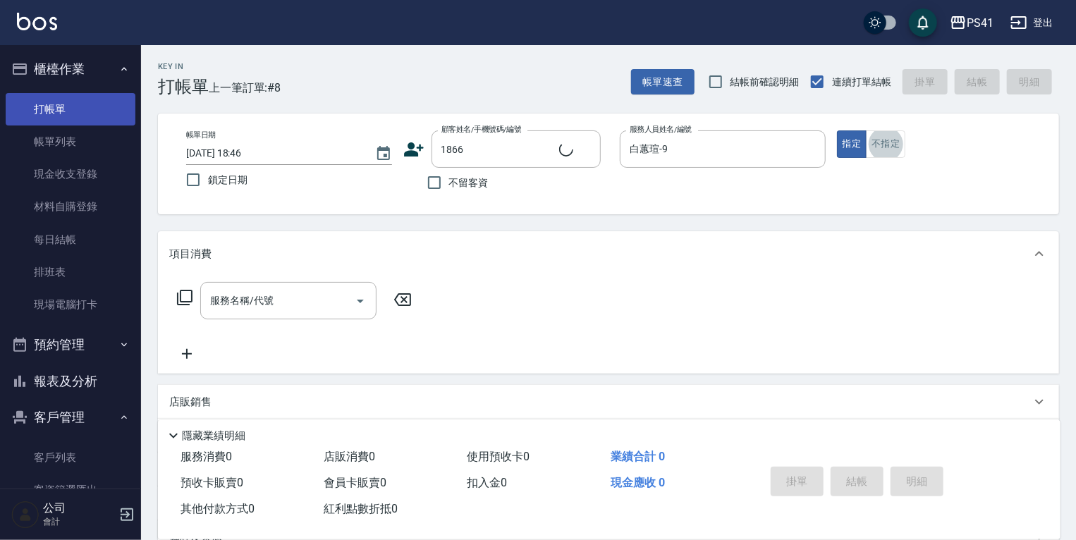
type input "[PERSON_NAME]/0988968362/1866"
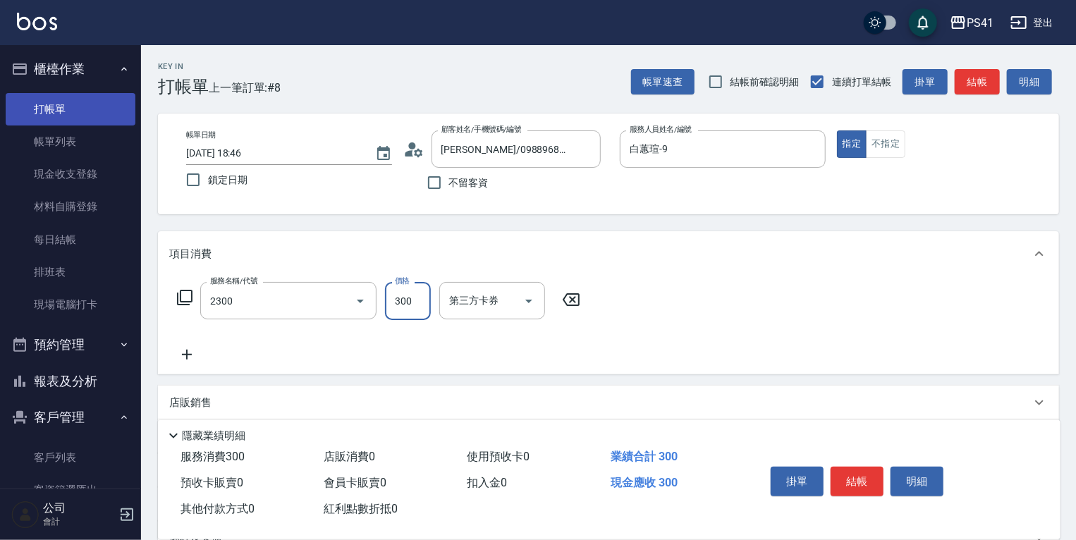
type input "剪髮(2300)"
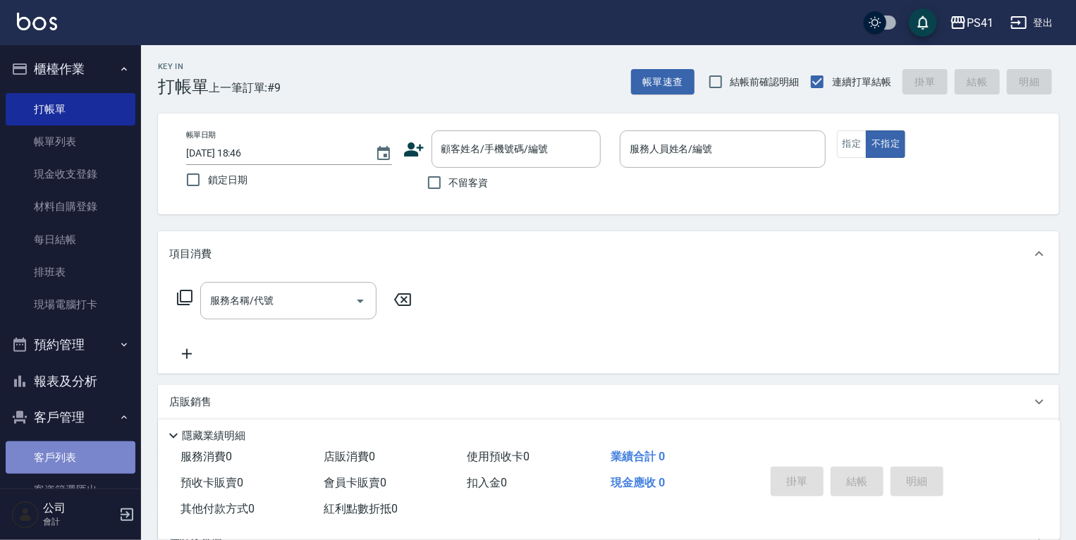
click at [76, 455] on link "客戶列表" at bounding box center [71, 457] width 130 height 32
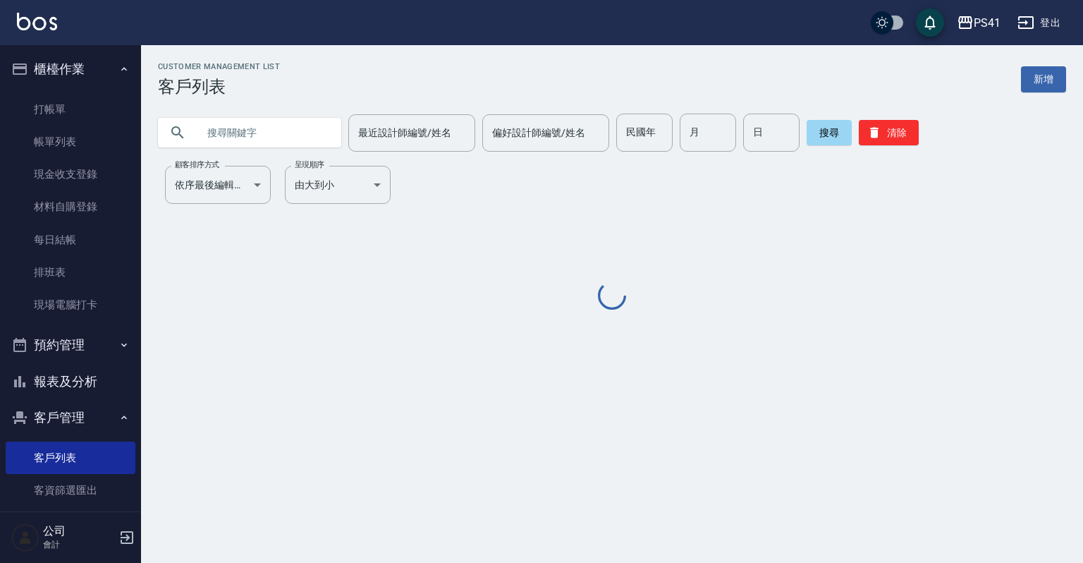
click at [312, 117] on input "text" at bounding box center [263, 133] width 133 height 38
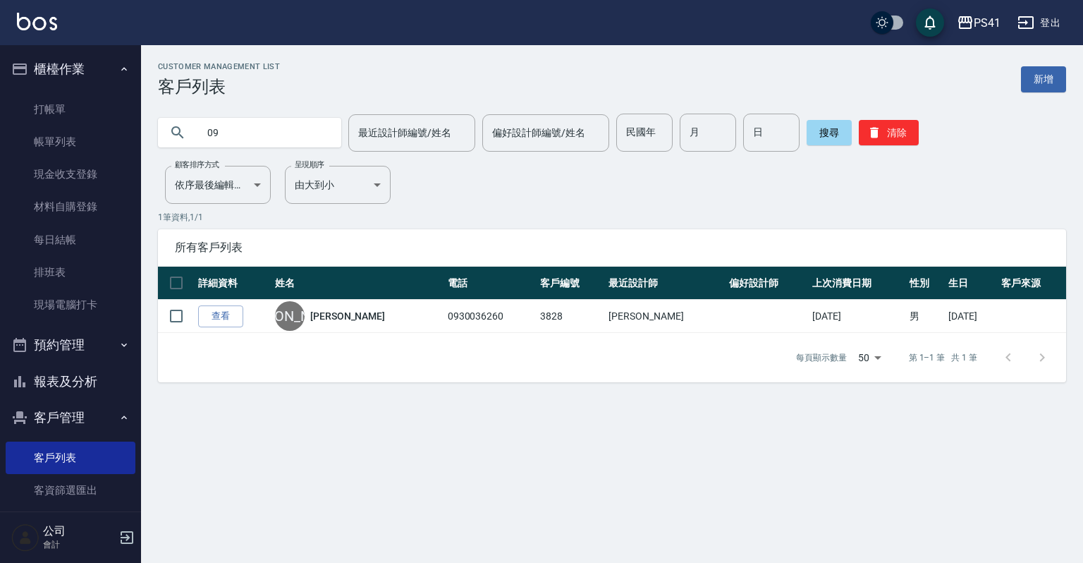
type input "0"
click at [894, 125] on button "清除" at bounding box center [889, 132] width 60 height 25
